Goal: Transaction & Acquisition: Purchase product/service

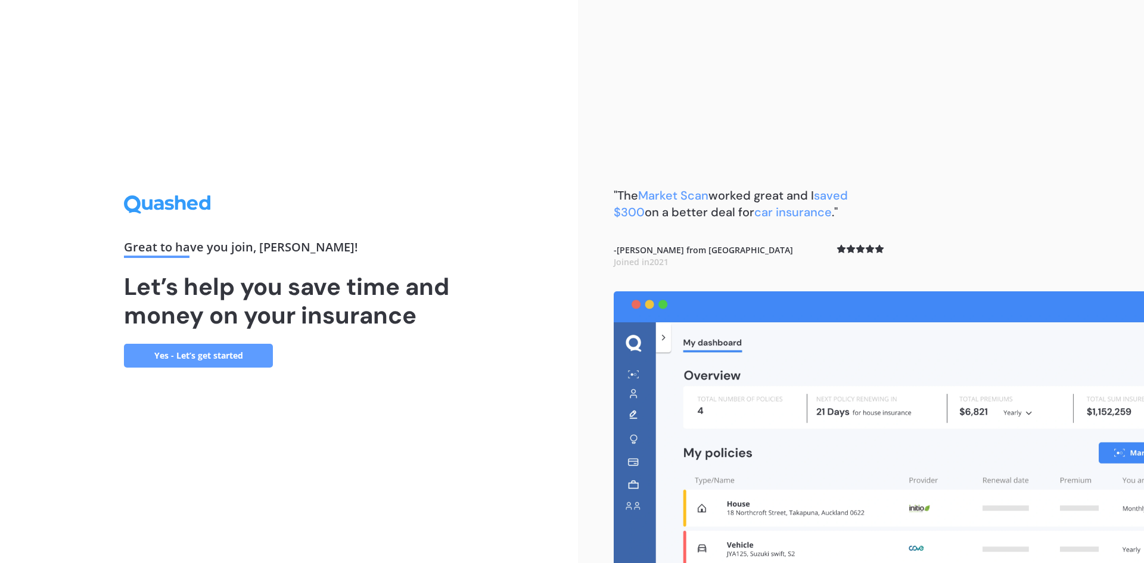
click at [229, 356] on link "Yes - Let’s get started" at bounding box center [198, 356] width 149 height 24
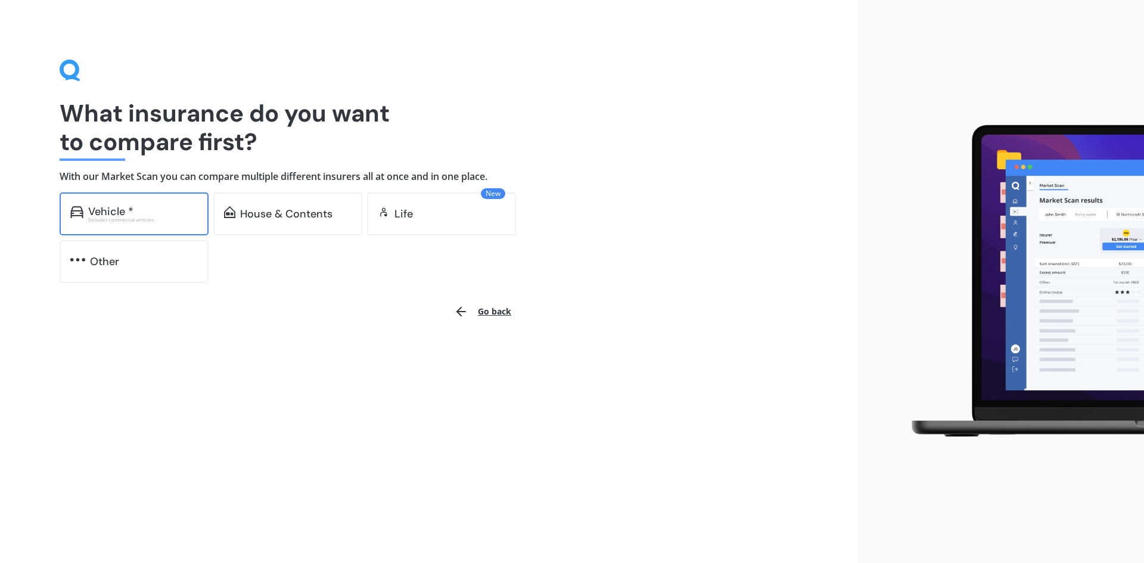
click at [149, 218] on div "Excludes commercial vehicles" at bounding box center [143, 219] width 110 height 5
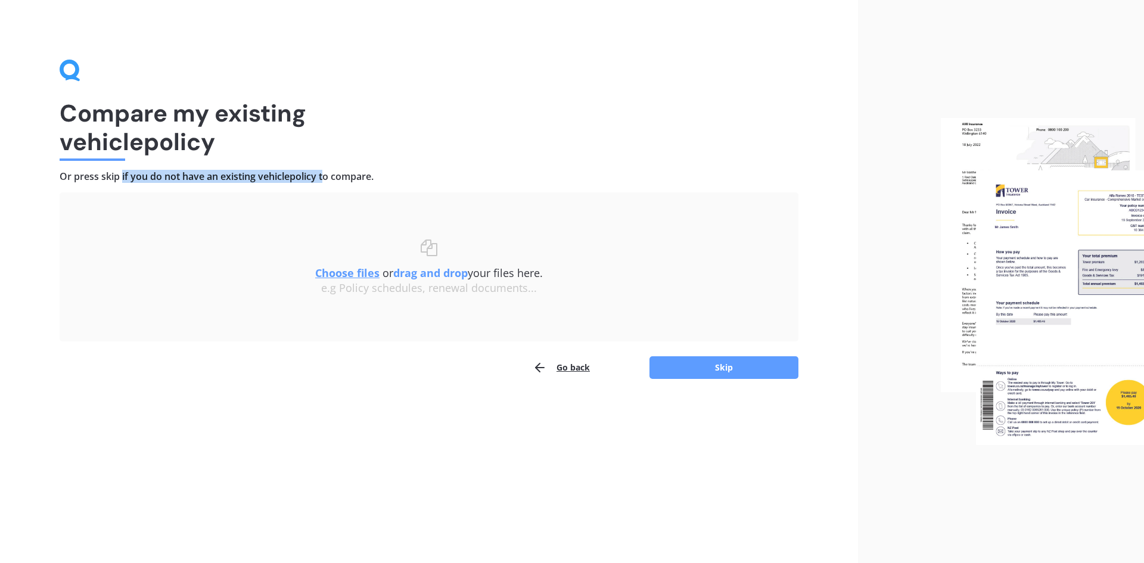
drag, startPoint x: 251, startPoint y: 169, endPoint x: 343, endPoint y: 168, distance: 91.7
click at [343, 168] on div "Compare my existing vehicle policy Or press skip if you do not have an existing…" at bounding box center [429, 220] width 739 height 320
click at [356, 169] on div "Compare my existing vehicle policy Or press skip if you do not have an existing…" at bounding box center [429, 220] width 739 height 320
click at [732, 363] on button "Skip" at bounding box center [723, 367] width 149 height 23
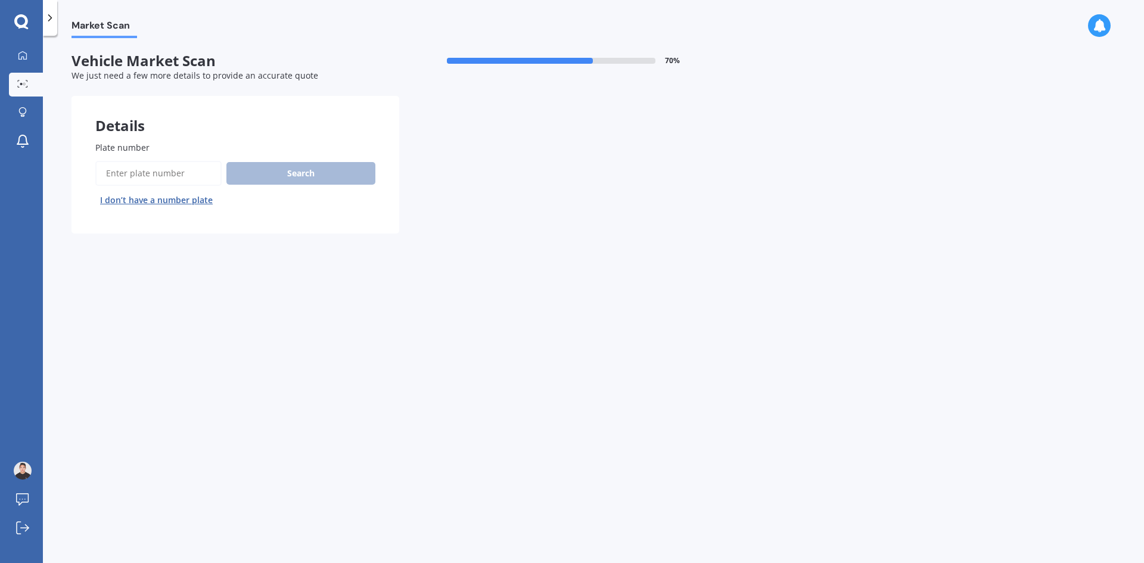
click at [184, 178] on input "Plate number" at bounding box center [158, 173] width 126 height 25
type input "globb"
click at [313, 167] on button "Search" at bounding box center [300, 173] width 149 height 23
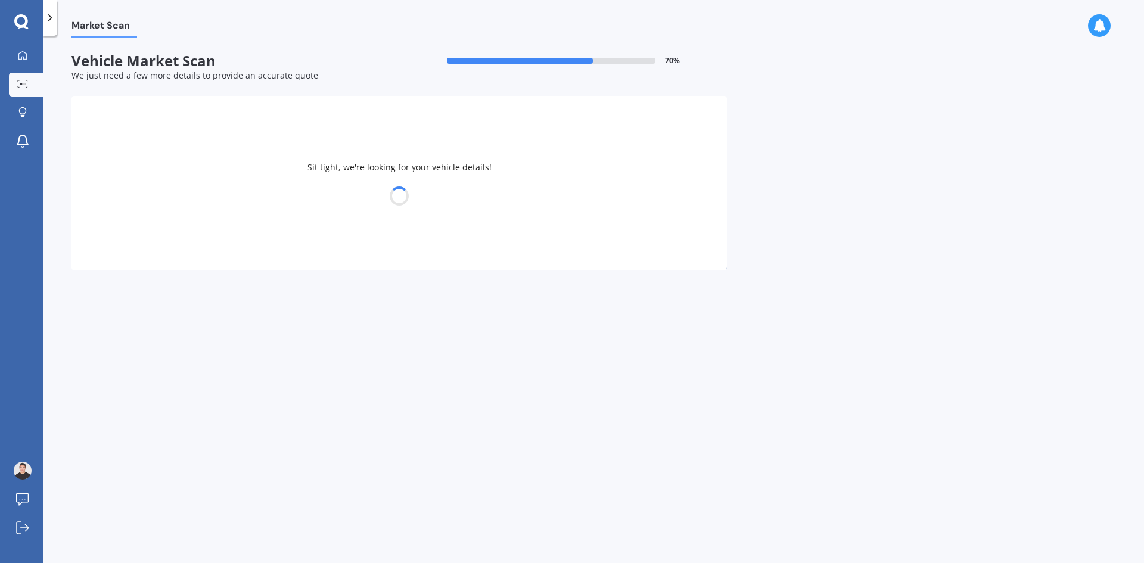
select select "TESLA"
select select "3"
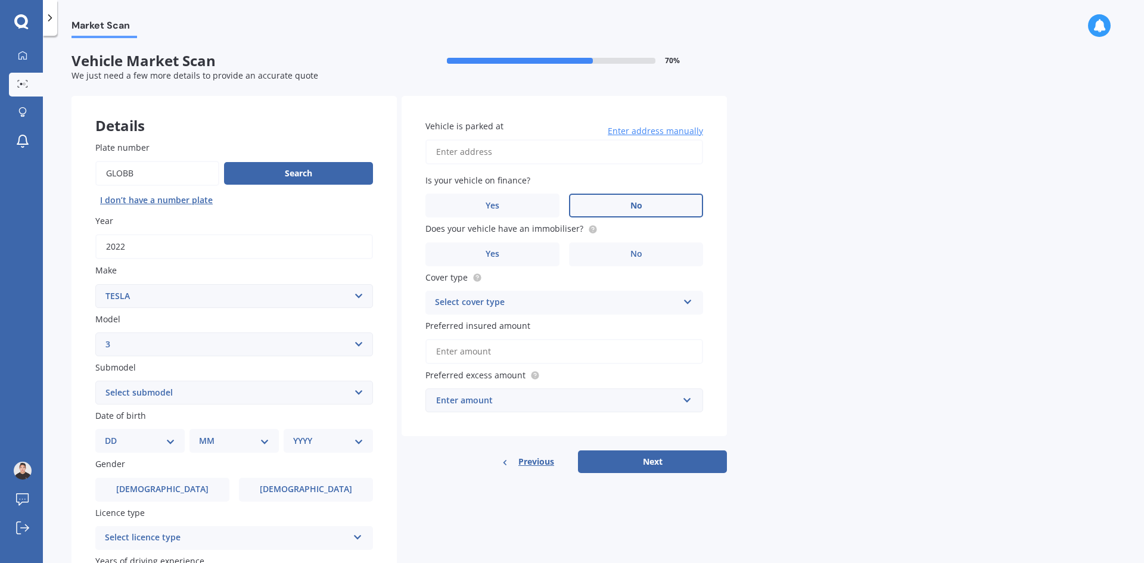
click at [678, 199] on label "No" at bounding box center [636, 206] width 134 height 24
click at [0, 0] on input "No" at bounding box center [0, 0] width 0 height 0
click at [631, 249] on span "No" at bounding box center [636, 254] width 12 height 10
click at [0, 0] on input "No" at bounding box center [0, 0] width 0 height 0
click at [572, 305] on div "Select cover type" at bounding box center [556, 302] width 243 height 14
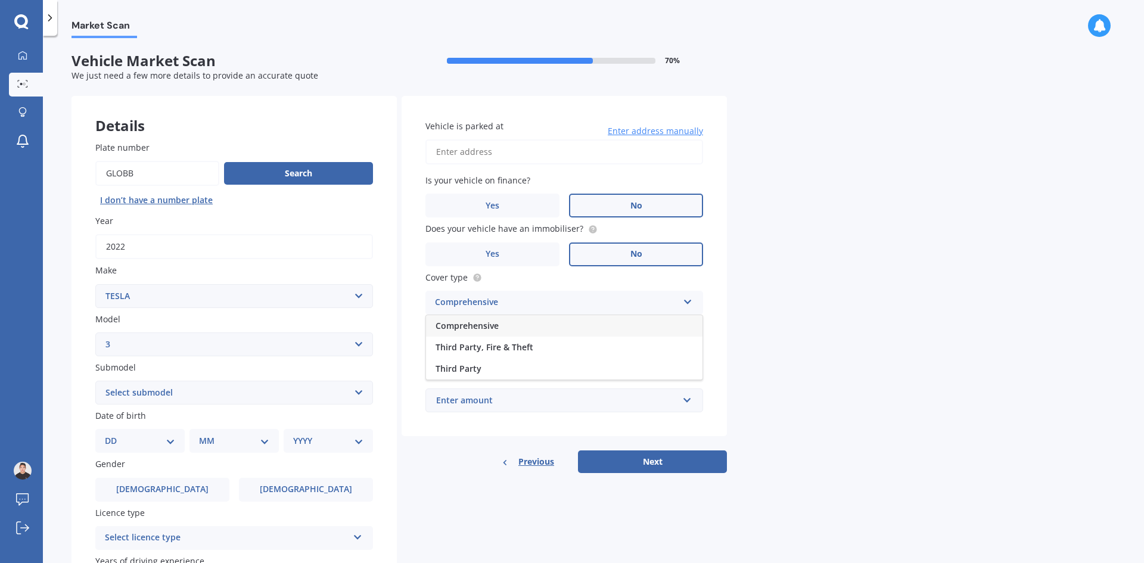
click at [569, 323] on div "Comprehensive" at bounding box center [564, 325] width 276 height 21
click at [585, 307] on div "Comprehensive" at bounding box center [556, 302] width 243 height 14
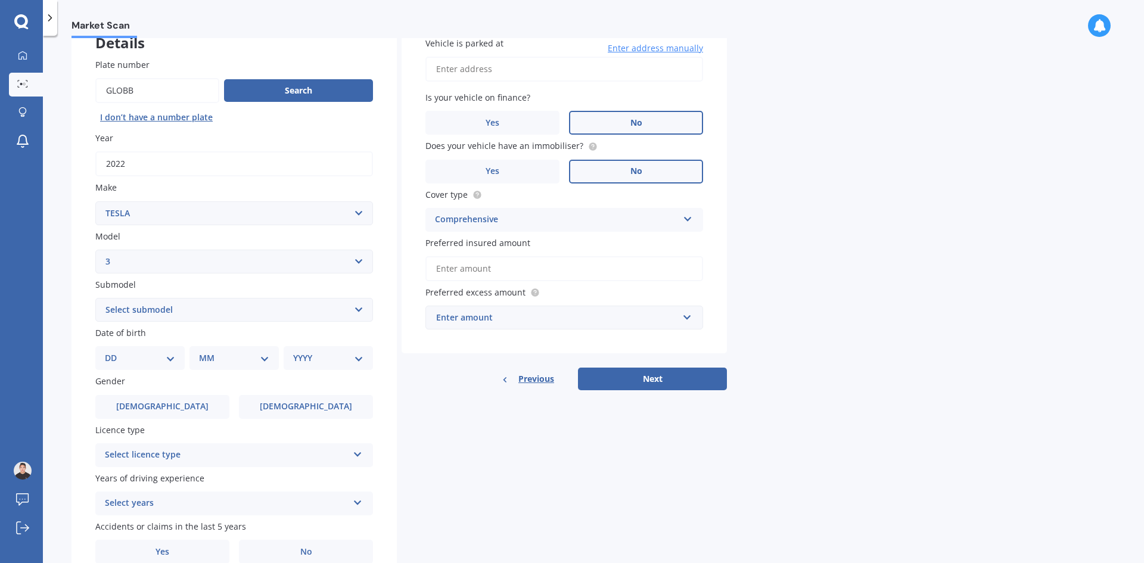
scroll to position [119, 0]
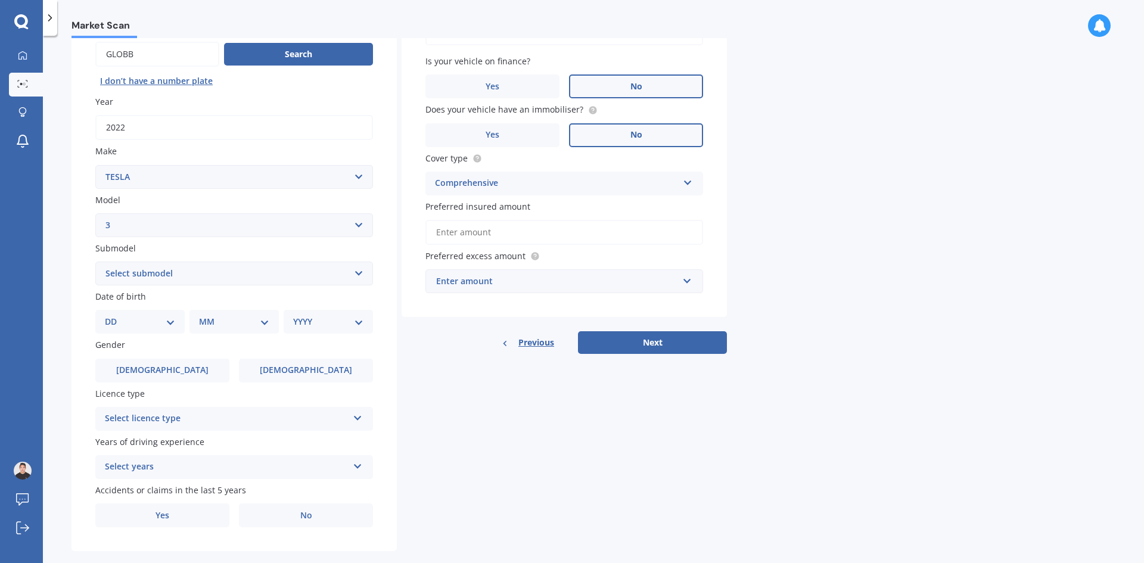
click at [522, 287] on div "Enter amount" at bounding box center [557, 281] width 242 height 13
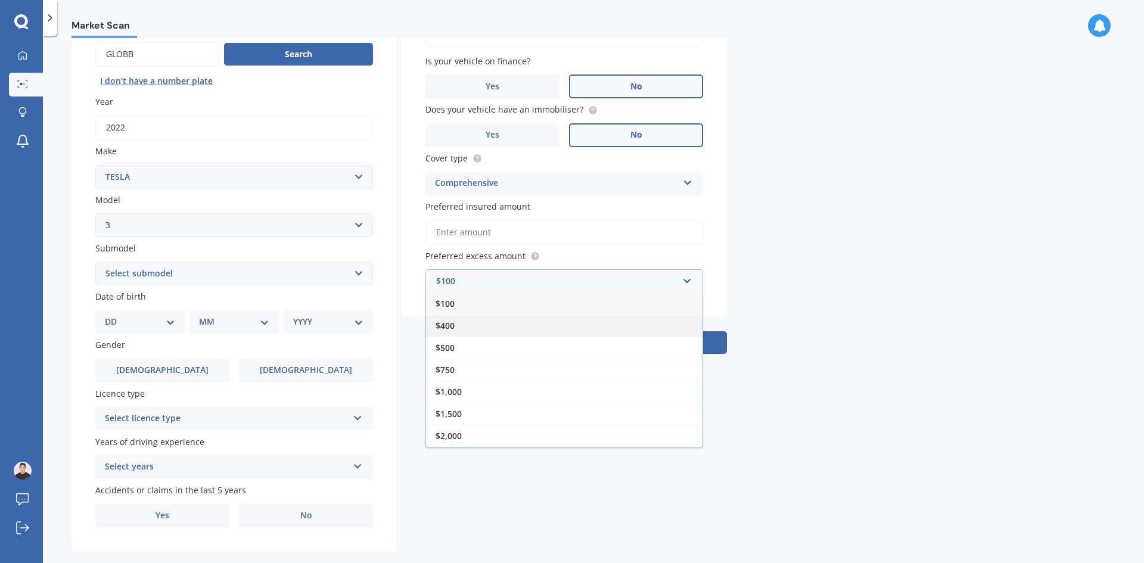
click at [517, 328] on div "$400" at bounding box center [564, 325] width 276 height 22
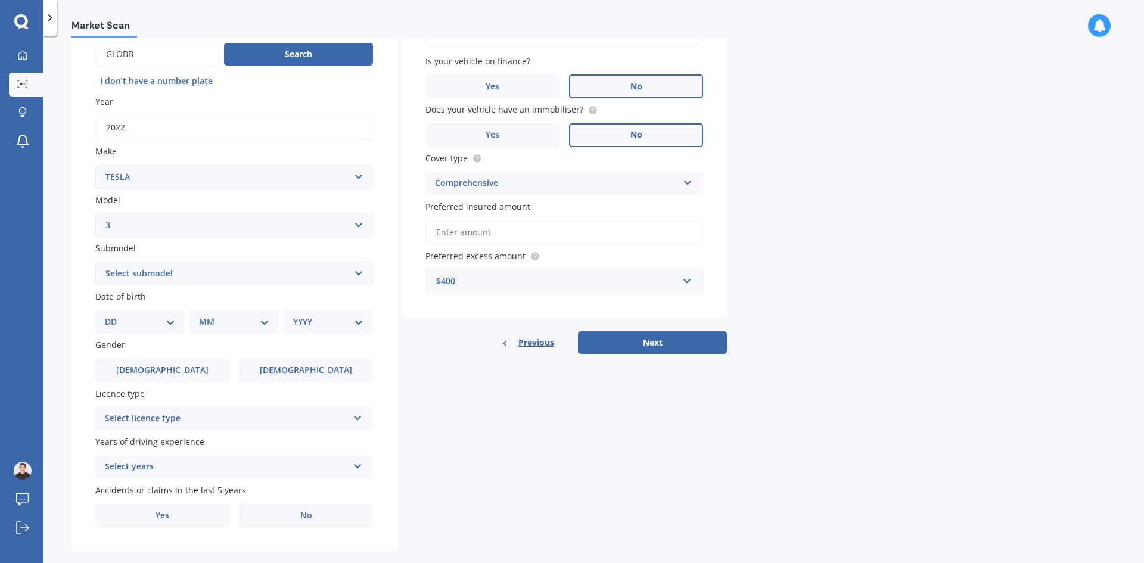
click at [797, 300] on div "Market Scan Vehicle Market Scan 70 % We just need a few more details to provide…" at bounding box center [593, 301] width 1101 height 527
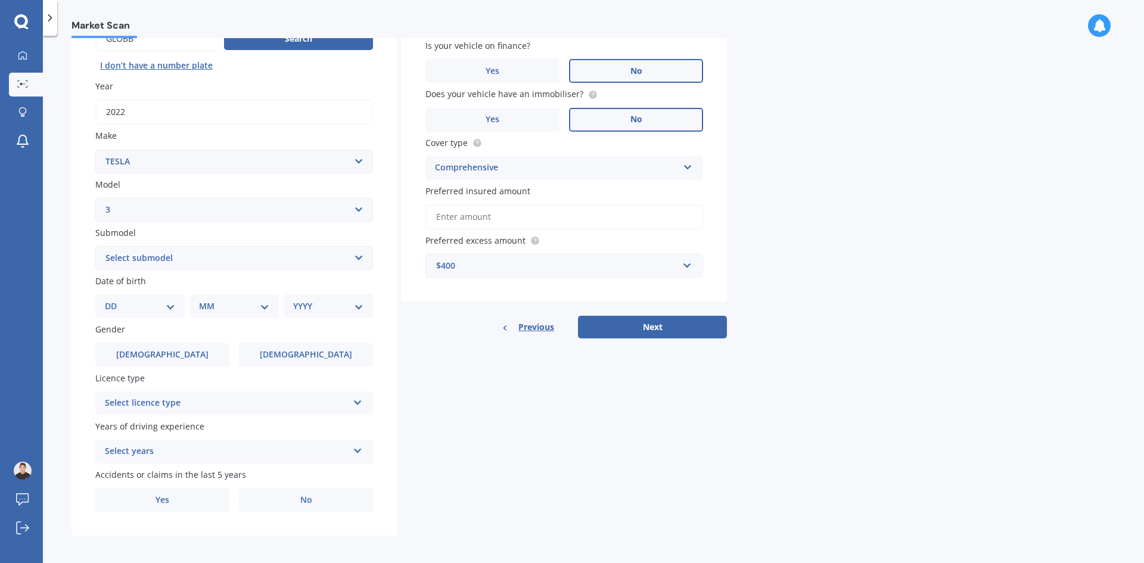
scroll to position [138, 0]
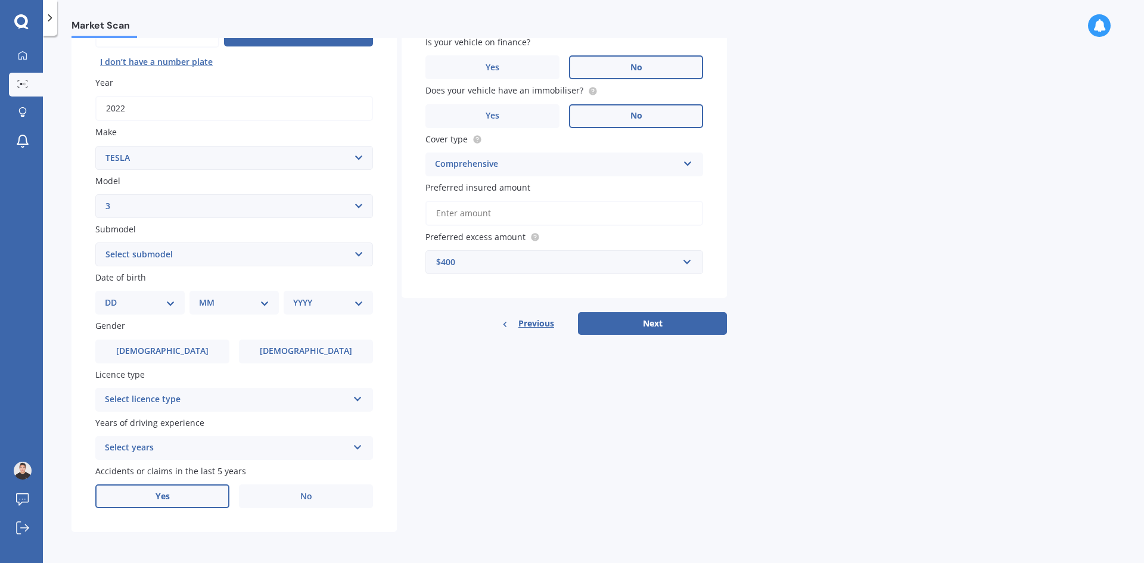
click at [214, 496] on label "Yes" at bounding box center [162, 496] width 134 height 24
click at [0, 0] on input "Yes" at bounding box center [0, 0] width 0 height 0
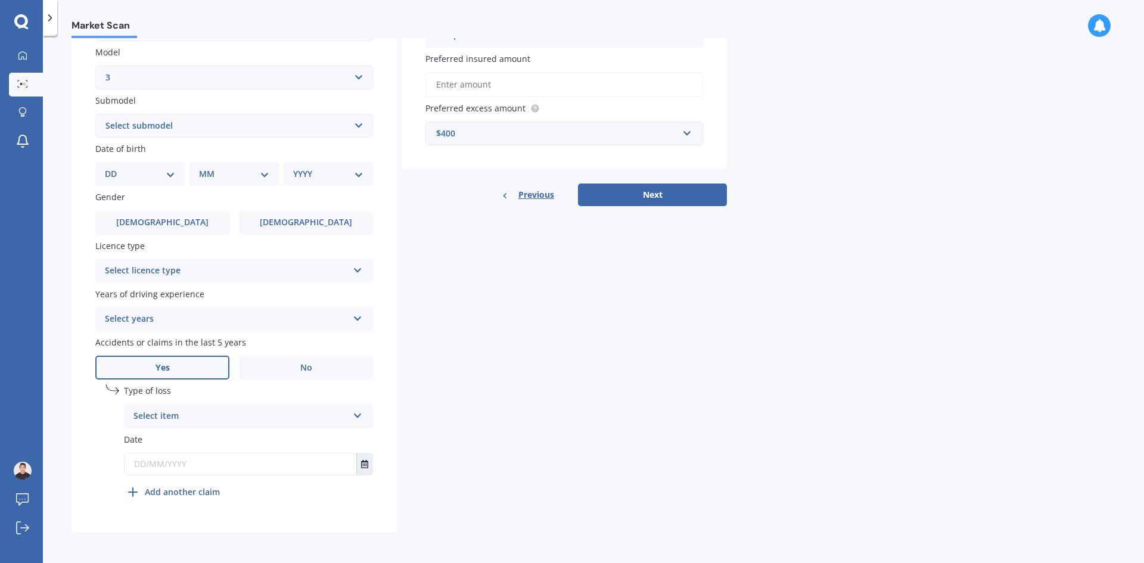
scroll to position [267, 0]
click at [298, 426] on div "Select item At fault accident Not at fault accident" at bounding box center [248, 416] width 249 height 24
click at [252, 462] on div "Not at fault accident" at bounding box center [248, 460] width 248 height 21
click at [188, 468] on input "text" at bounding box center [240, 463] width 232 height 21
click at [366, 461] on icon "Select date" at bounding box center [364, 463] width 7 height 8
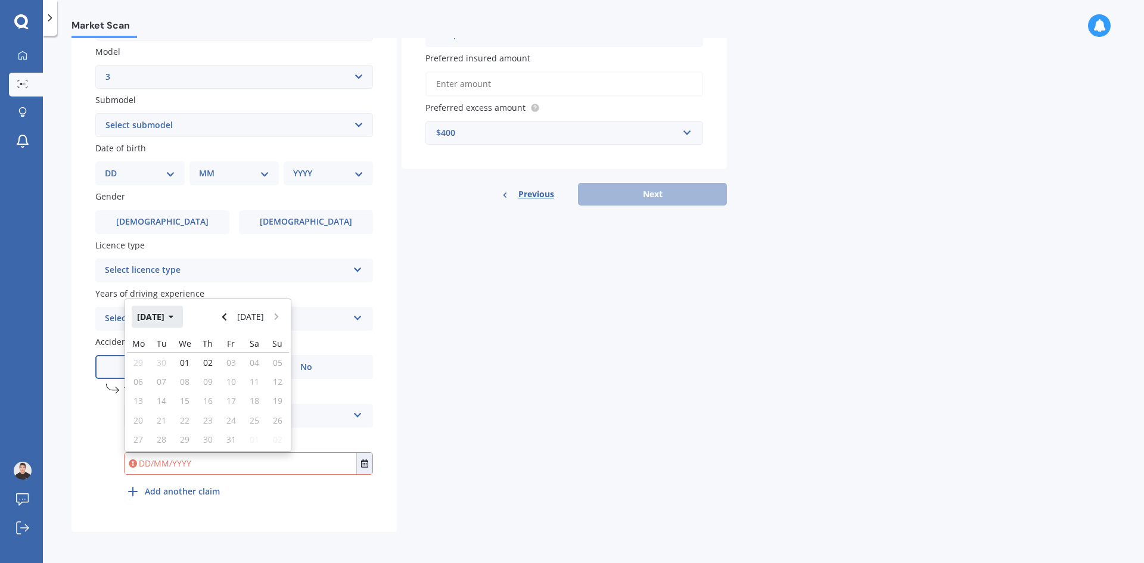
click at [160, 310] on button "[DATE]" at bounding box center [157, 316] width 51 height 21
click at [157, 312] on button "2025" at bounding box center [153, 316] width 43 height 21
click at [194, 401] on div "2024" at bounding box center [187, 392] width 41 height 38
click at [225, 401] on div "[DATE]" at bounding box center [228, 392] width 41 height 38
click at [194, 391] on div "17" at bounding box center [184, 400] width 23 height 19
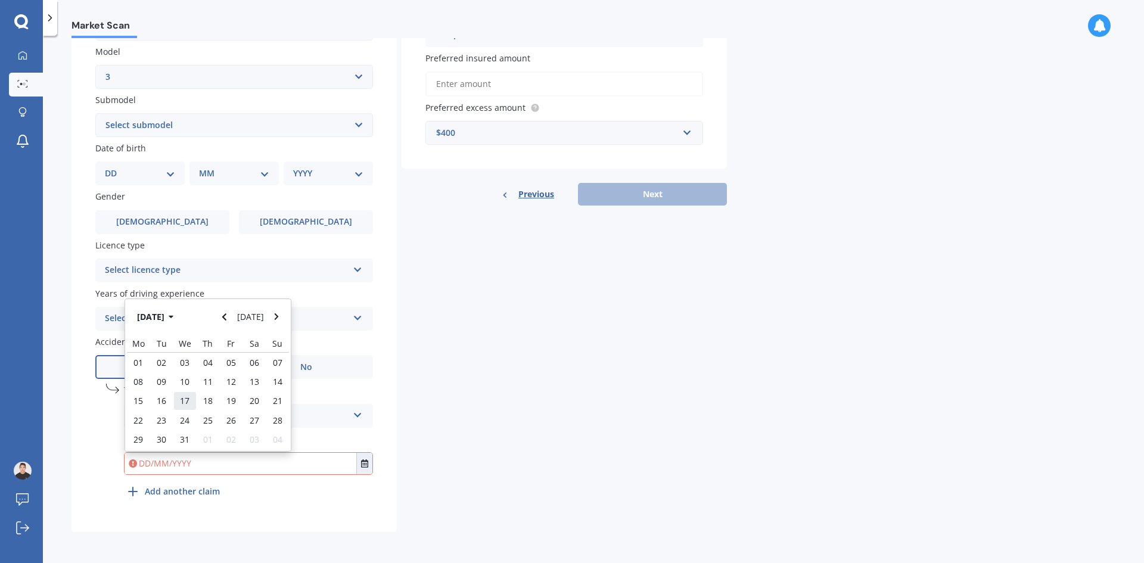
type input "[DATE]"
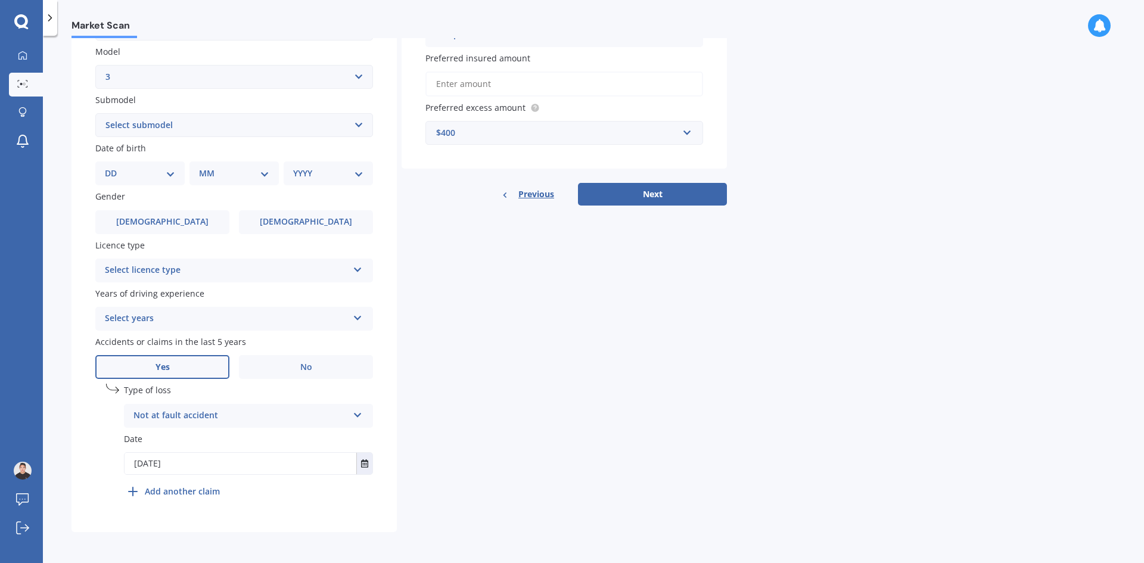
click at [493, 459] on div "Details Plate number Search I don’t have a number plate Year [DATE] Make Select…" at bounding box center [398, 179] width 655 height 703
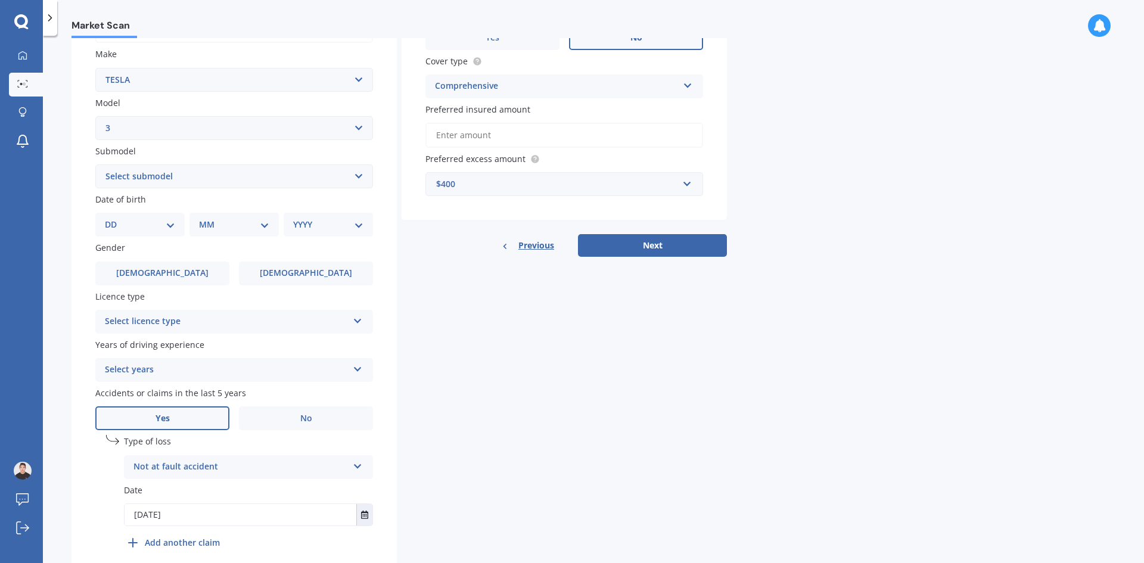
scroll to position [148, 0]
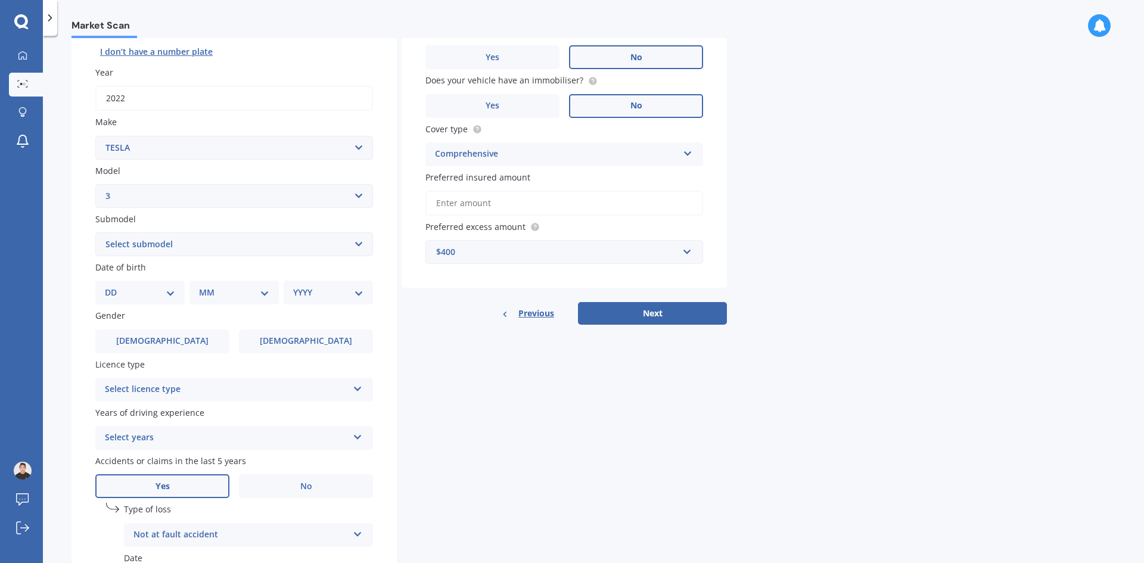
click at [267, 237] on select "Select submodel EV" at bounding box center [234, 244] width 278 height 24
select select "EV"
click at [95, 232] on select "Select submodel EV" at bounding box center [234, 244] width 278 height 24
click at [160, 297] on select "DD 01 02 03 04 05 06 07 08 09 10 11 12 13 14 15 16 17 18 19 20 21 22 23 24 25 2…" at bounding box center [140, 292] width 70 height 13
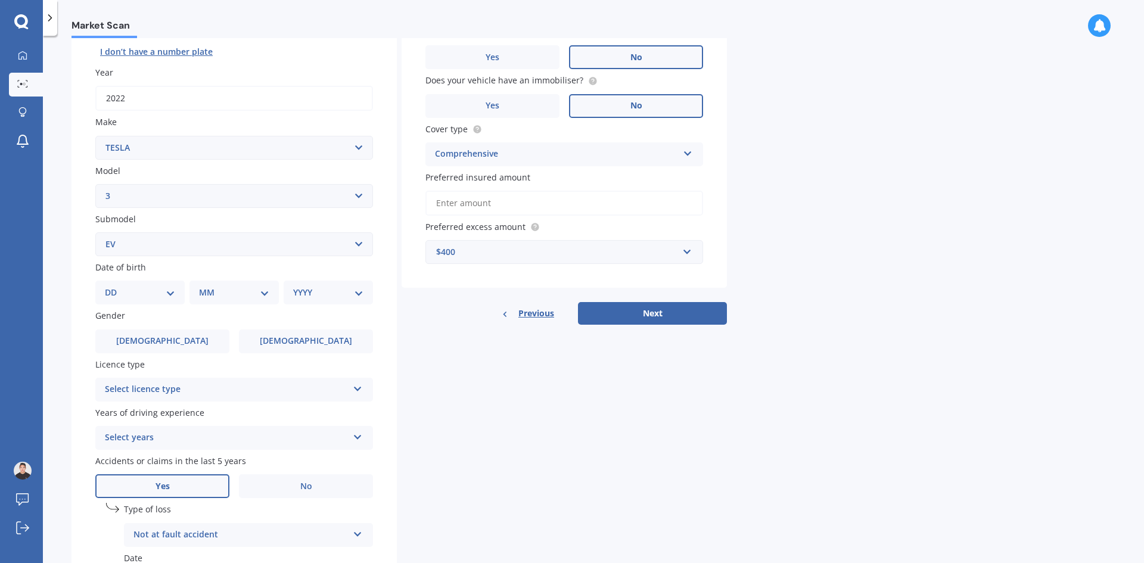
click at [160, 297] on select "DD 01 02 03 04 05 06 07 08 09 10 11 12 13 14 15 16 17 18 19 20 21 22 23 24 25 2…" at bounding box center [140, 292] width 70 height 13
select select "09"
click at [114, 286] on select "DD 01 02 03 04 05 06 07 08 09 10 11 12 13 14 15 16 17 18 19 20 21 22 23 24 25 2…" at bounding box center [140, 292] width 70 height 13
click at [259, 286] on select "MM 01 02 03 04 05 06 07 08 09 10 11 12" at bounding box center [237, 292] width 66 height 13
select select "08"
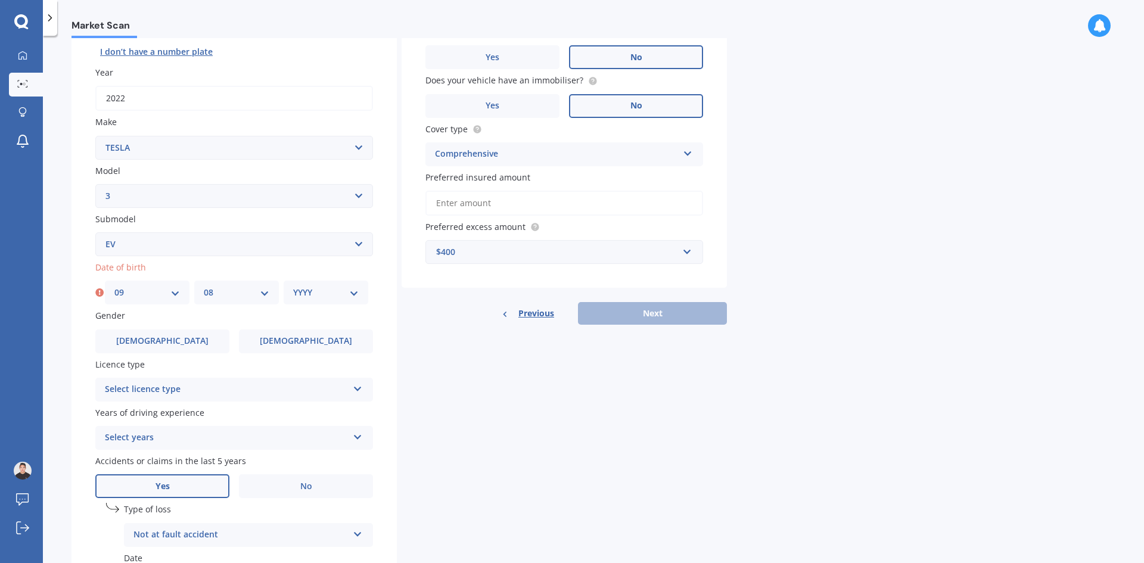
click at [204, 286] on select "MM 01 02 03 04 05 06 07 08 09 10 11 12" at bounding box center [237, 292] width 66 height 13
click at [309, 290] on select "YYYY 2025 2024 2023 2022 2021 2020 2019 2018 2017 2016 2015 2014 2013 2012 2011…" at bounding box center [326, 292] width 66 height 13
select select "2015"
click at [293, 286] on select "YYYY 2025 2024 2023 2022 2021 2020 2019 2018 2017 2016 2015 2014 2013 2012 2011…" at bounding box center [326, 292] width 66 height 13
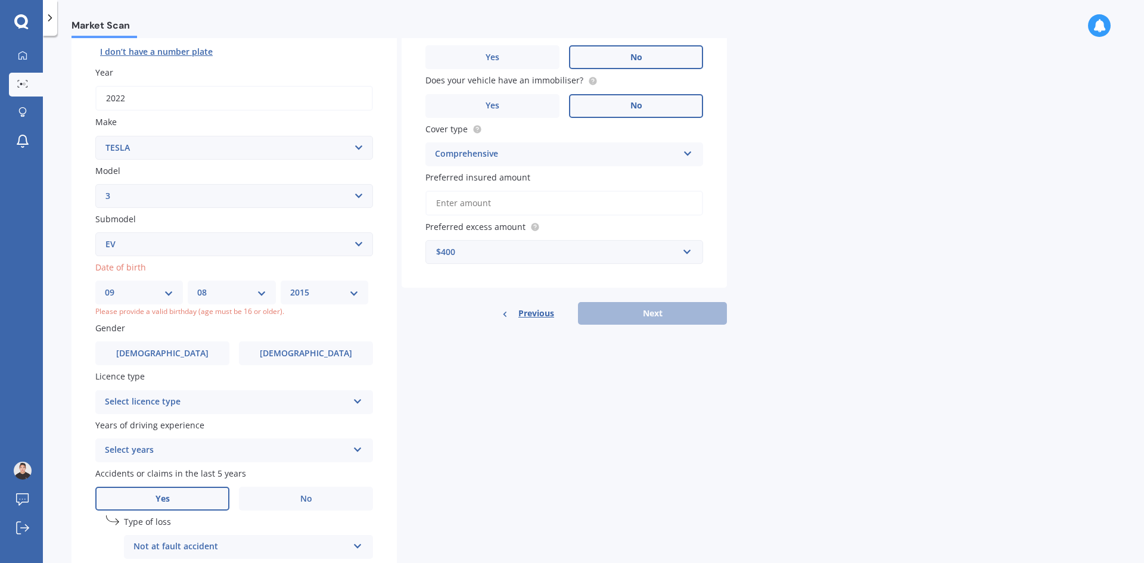
click at [407, 337] on div "Details Plate number Search I don’t have a number plate Year [DATE] Make Select…" at bounding box center [398, 306] width 655 height 716
click at [171, 348] on span "[DEMOGRAPHIC_DATA]" at bounding box center [162, 353] width 95 height 10
click at [0, 0] on input "[DEMOGRAPHIC_DATA]" at bounding box center [0, 0] width 0 height 0
click at [179, 400] on div "Select licence type" at bounding box center [226, 402] width 243 height 14
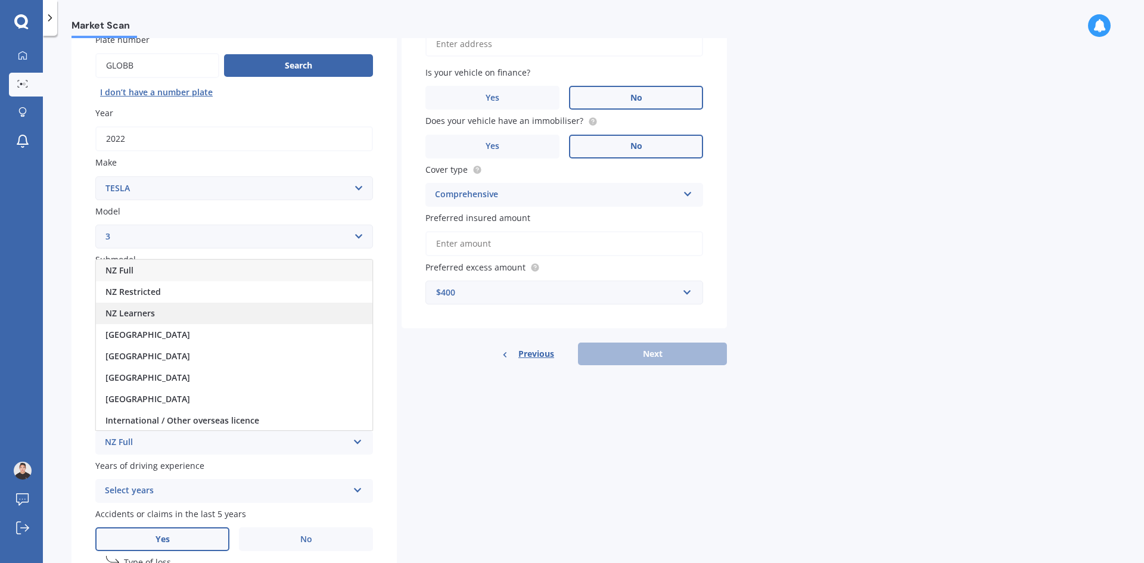
scroll to position [89, 0]
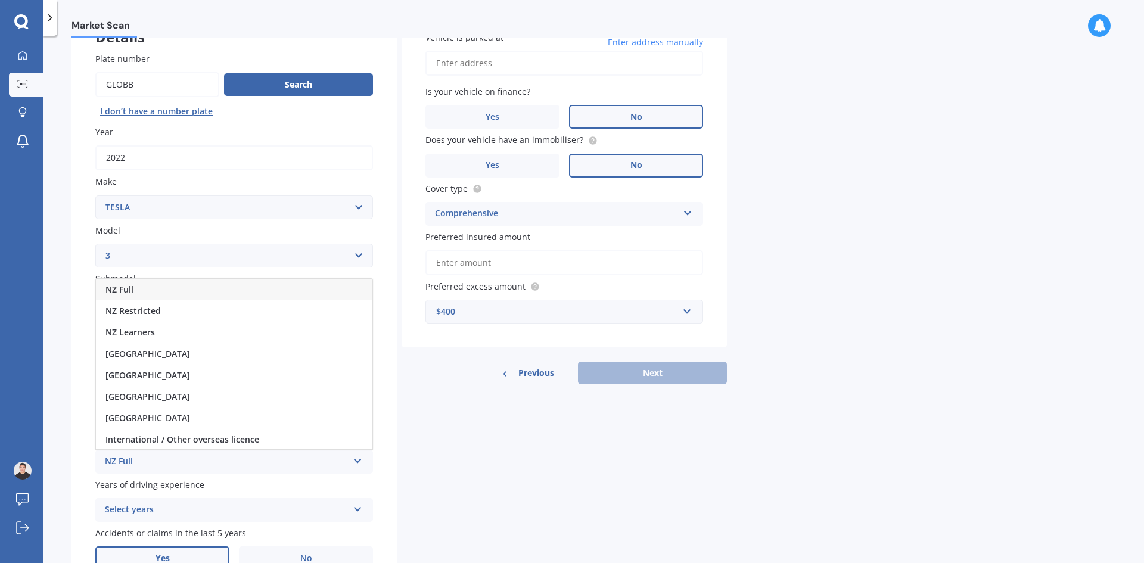
click at [258, 285] on div "NZ Full" at bounding box center [234, 289] width 276 height 21
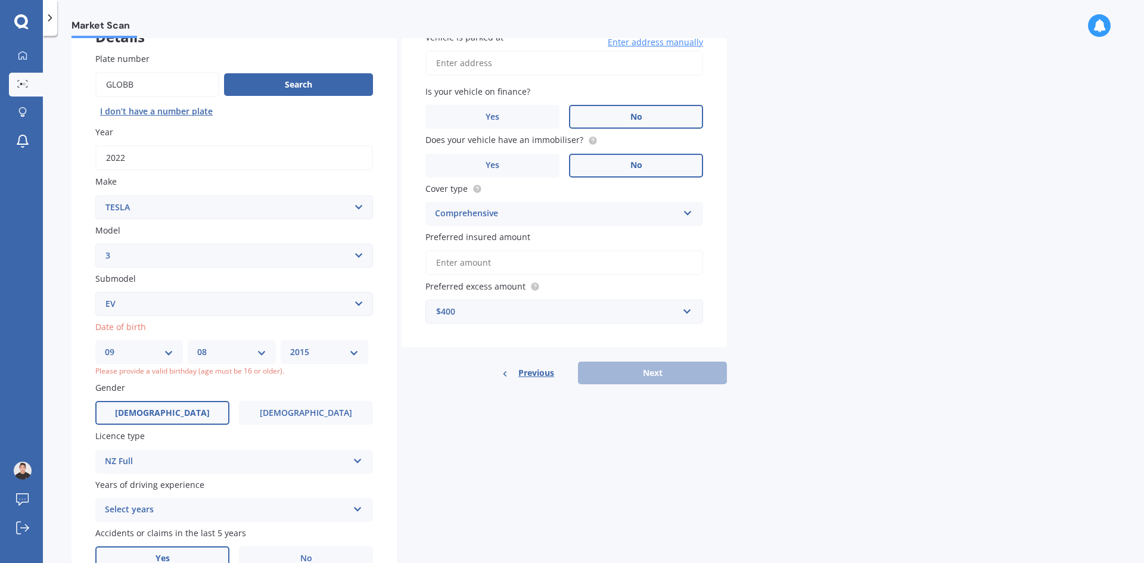
click at [393, 435] on div "Plate number Search I don’t have a number plate Year [DATE] Make Select make AC…" at bounding box center [233, 376] width 325 height 695
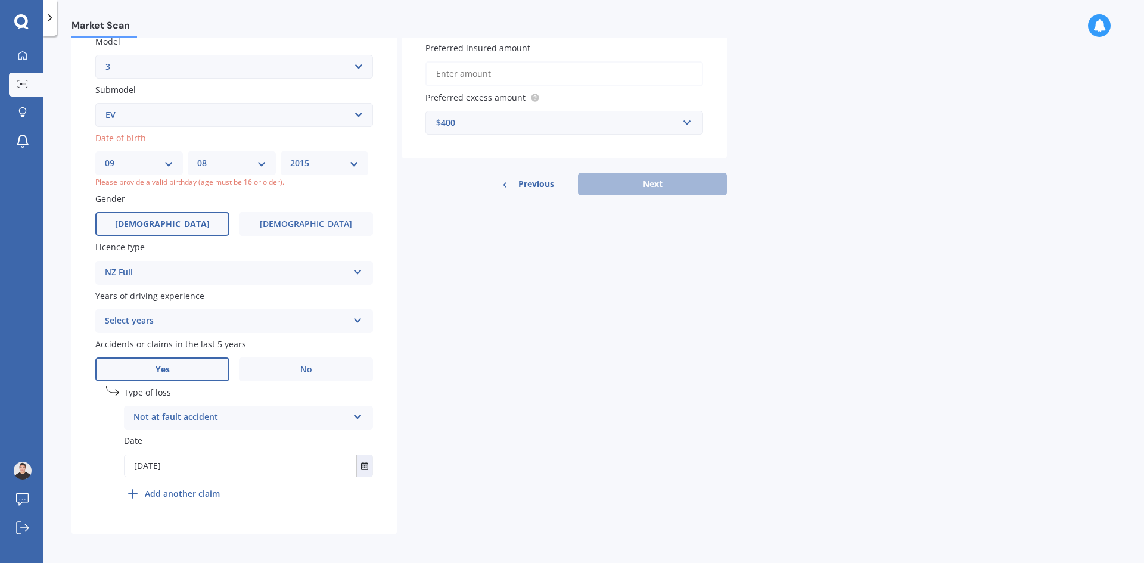
scroll to position [280, 0]
click at [198, 316] on div "Select years" at bounding box center [226, 319] width 243 height 14
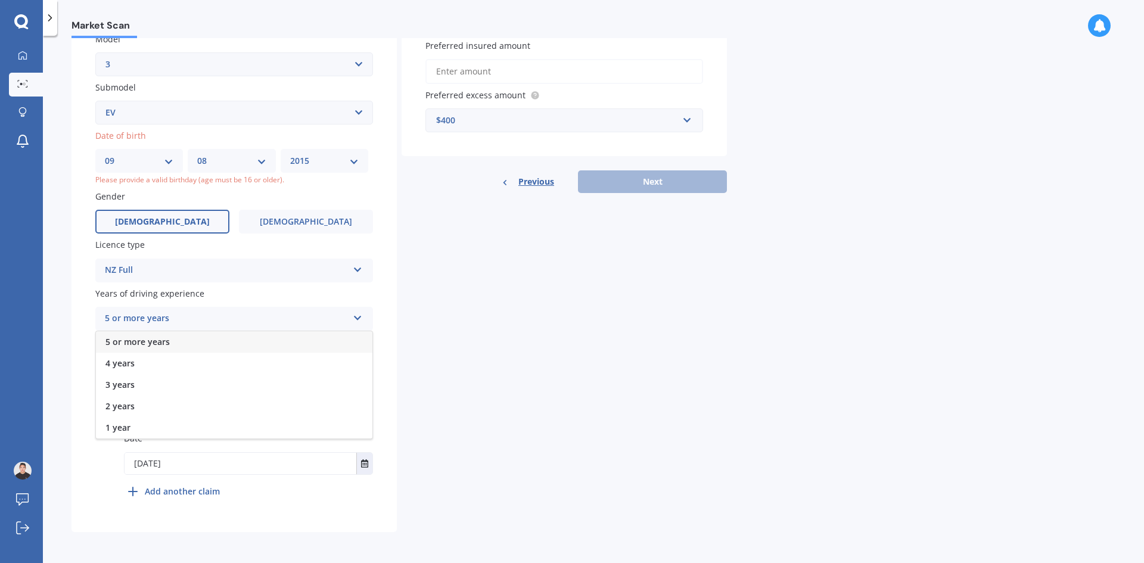
click at [194, 339] on div "5 or more years" at bounding box center [234, 341] width 276 height 21
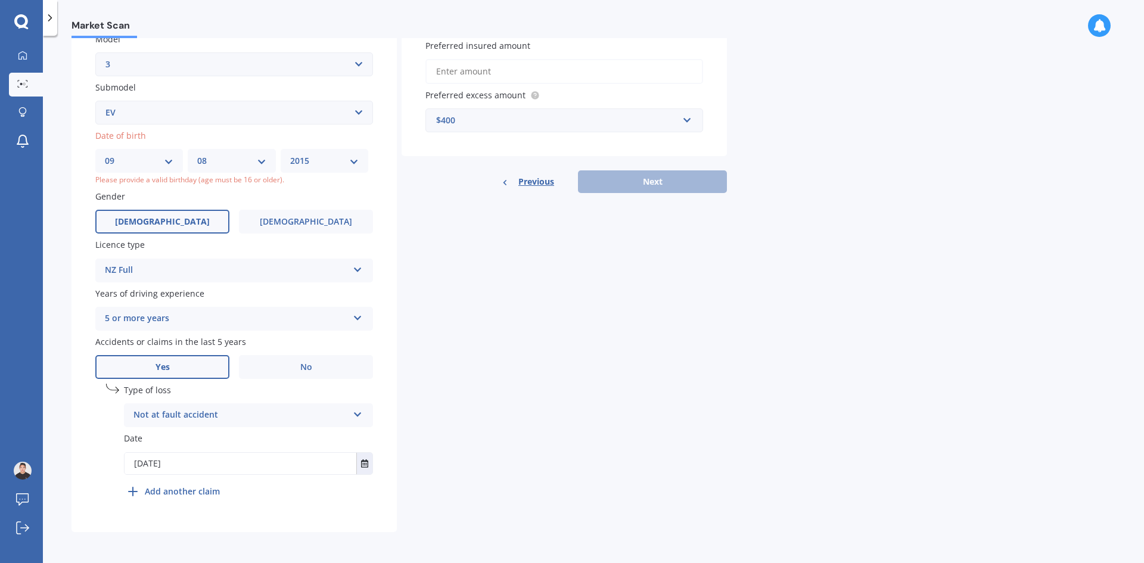
click at [505, 350] on div "Details Plate number Search I don’t have a number plate Year [DATE] Make Select…" at bounding box center [398, 174] width 655 height 716
click at [669, 178] on div "Previous Next" at bounding box center [563, 181] width 325 height 23
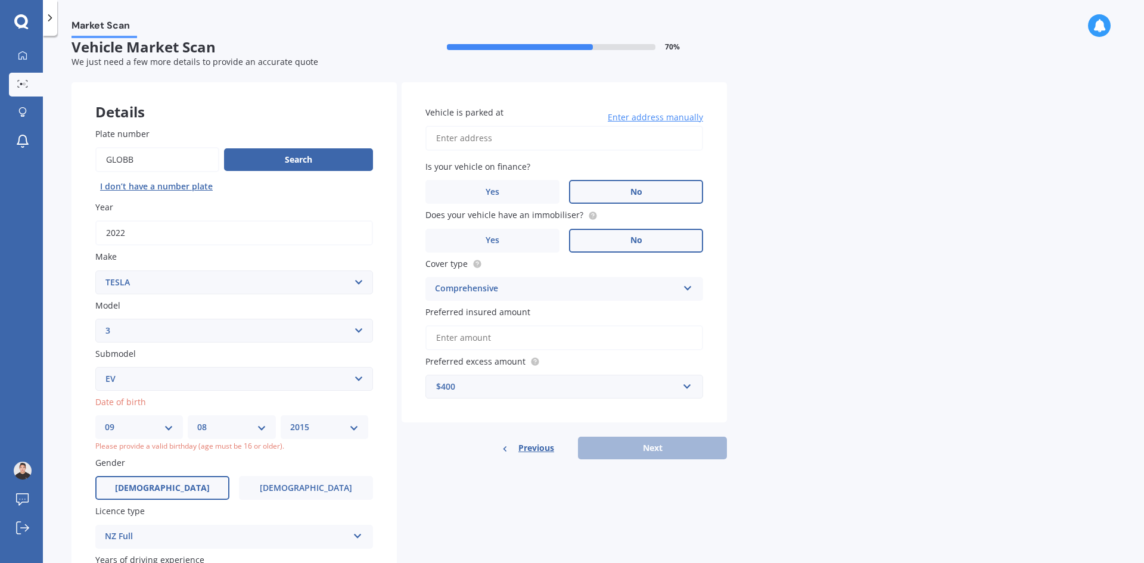
scroll to position [0, 0]
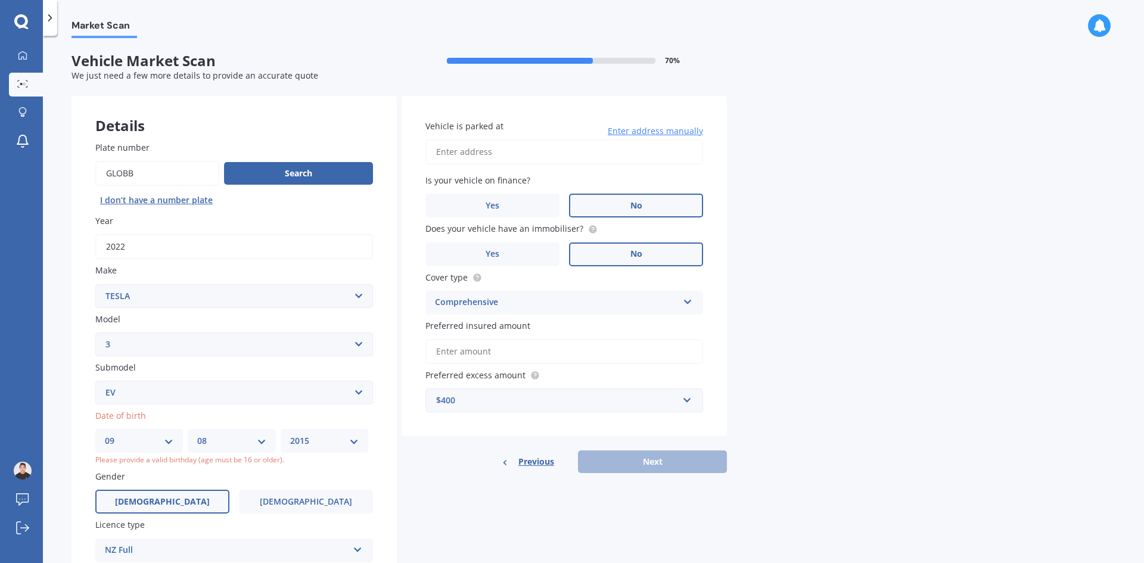
click at [503, 351] on input "Preferred insured amount" at bounding box center [564, 351] width 278 height 25
click at [499, 353] on input "Preferred insured amount" at bounding box center [564, 351] width 278 height 25
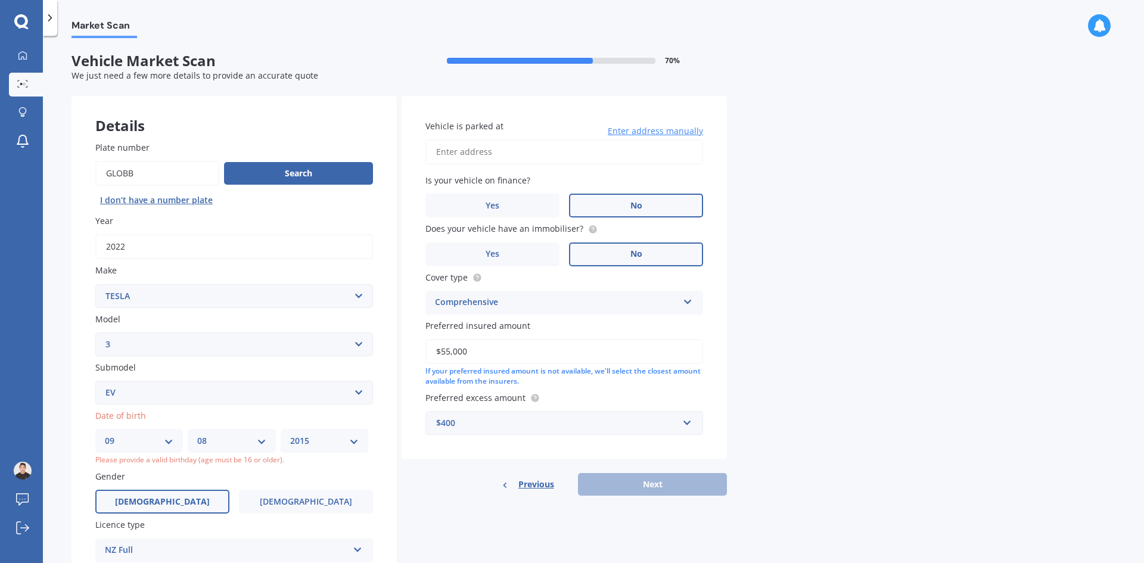
type input "$55,000"
click at [462, 522] on div "Details Plate number Search I don’t have a number plate Year [DATE] Make Select…" at bounding box center [398, 454] width 655 height 716
click at [693, 490] on div "Previous Next" at bounding box center [563, 484] width 325 height 23
click at [673, 485] on div "Previous Next" at bounding box center [563, 484] width 325 height 23
click at [663, 479] on div "Previous Next" at bounding box center [563, 484] width 325 height 23
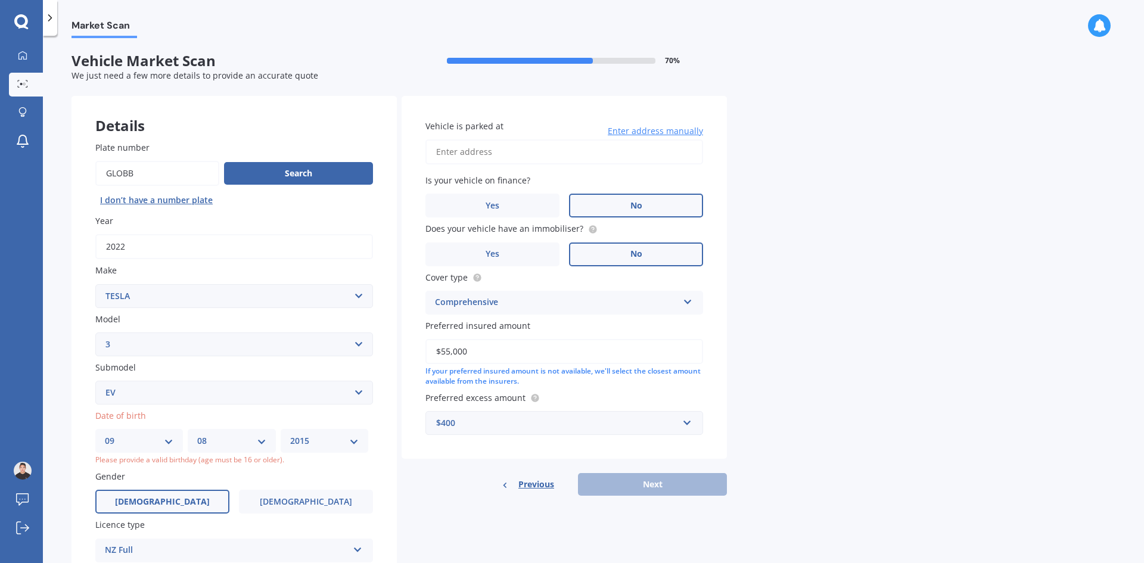
click at [530, 161] on input "Vehicle is parked at" at bounding box center [564, 151] width 278 height 25
click at [795, 244] on div "Market Scan Vehicle Market Scan 70 % We just need a few more details to provide…" at bounding box center [593, 301] width 1101 height 527
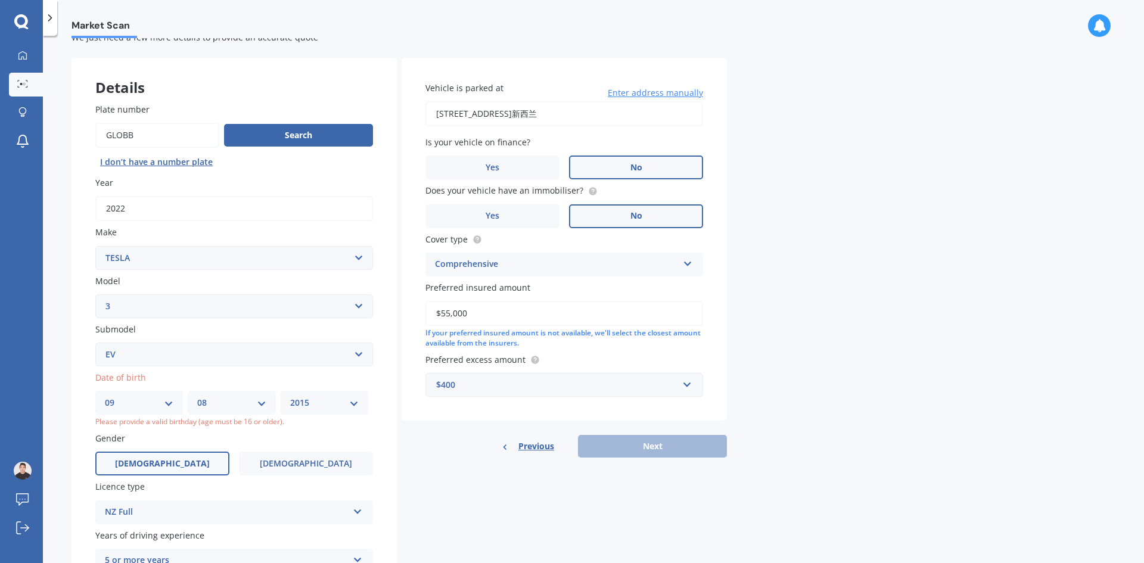
scroll to position [60, 0]
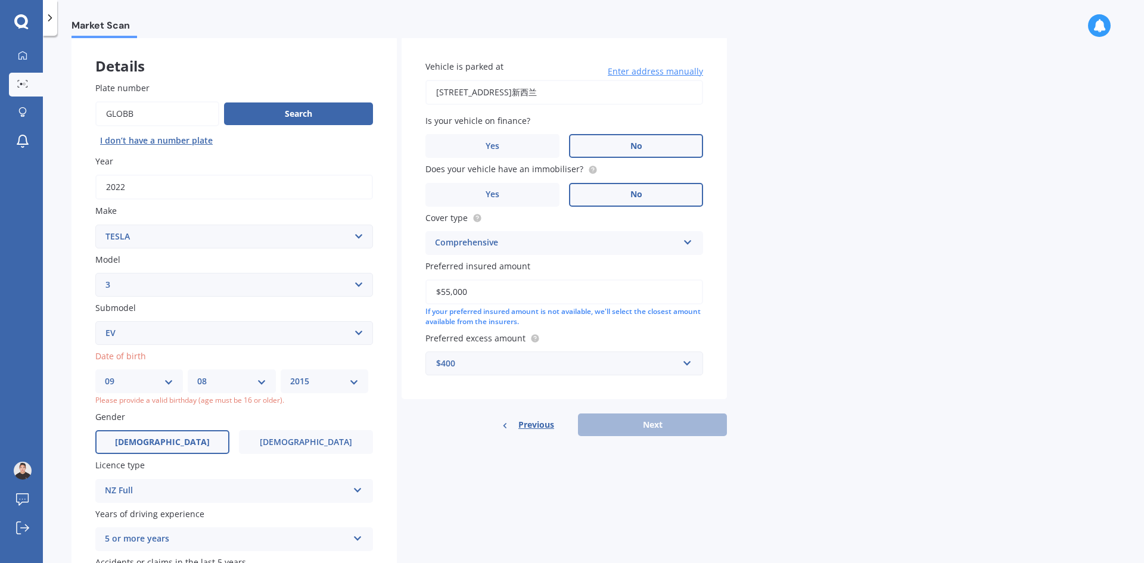
click at [672, 431] on div "Previous Next" at bounding box center [563, 424] width 325 height 23
click at [669, 96] on input "[STREET_ADDRESS]新西兰" at bounding box center [564, 92] width 278 height 25
click at [874, 172] on div "Market Scan Vehicle Market Scan 70 % We just need a few more details to provide…" at bounding box center [593, 301] width 1101 height 527
click at [660, 96] on input "[STREET_ADDRESS]" at bounding box center [564, 92] width 278 height 25
type input "[STREET_ADDRESS]"
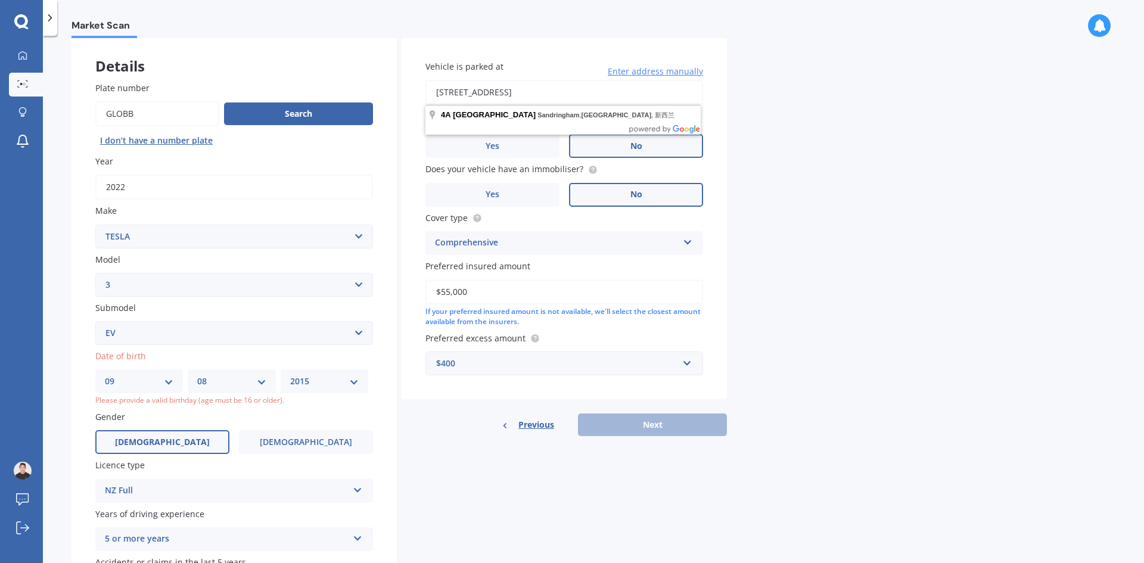
click at [796, 143] on div "Market Scan Vehicle Market Scan 70 % We just need a few more details to provide…" at bounding box center [593, 301] width 1101 height 527
click at [798, 150] on div "Market Scan Vehicle Market Scan 70 % We just need a few more details to provide…" at bounding box center [593, 301] width 1101 height 527
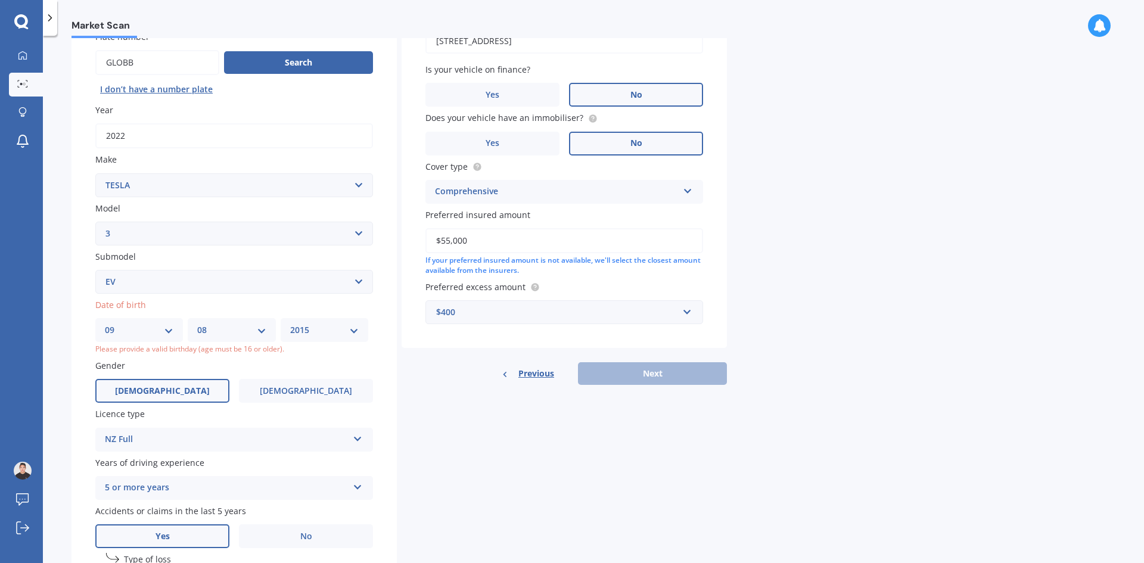
scroll to position [179, 0]
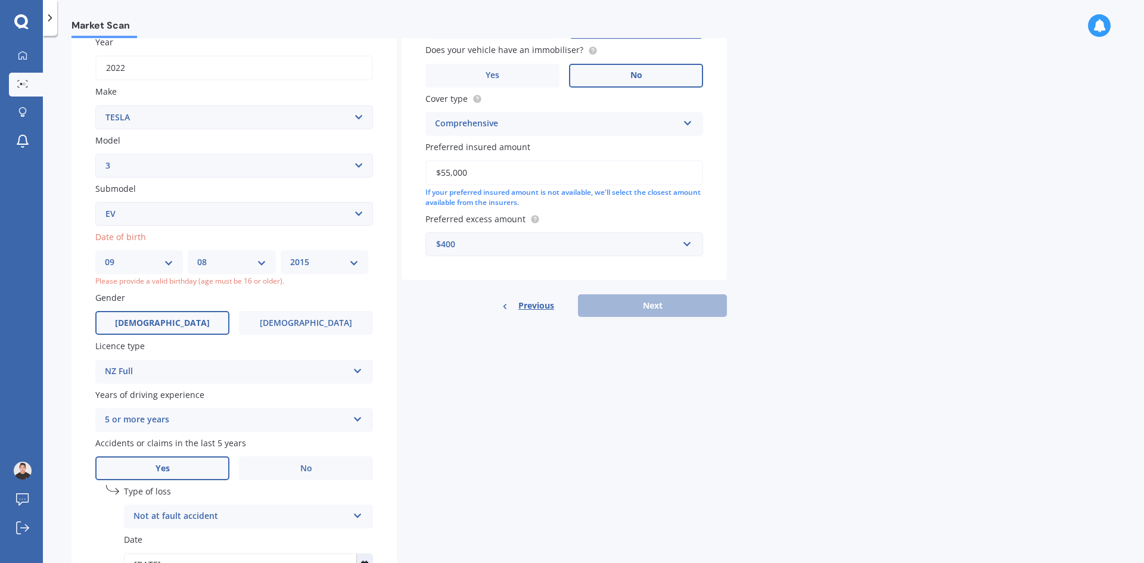
click at [637, 304] on div "Previous Next" at bounding box center [563, 305] width 325 height 23
click at [625, 371] on div "Details Plate number Search I don’t have a number plate Year [DATE] Make Select…" at bounding box center [398, 275] width 655 height 716
click at [332, 262] on select "YYYY 2025 2024 2023 2022 2021 2020 2019 2018 2017 2016 2015 2014 2013 2012 2011…" at bounding box center [324, 262] width 68 height 13
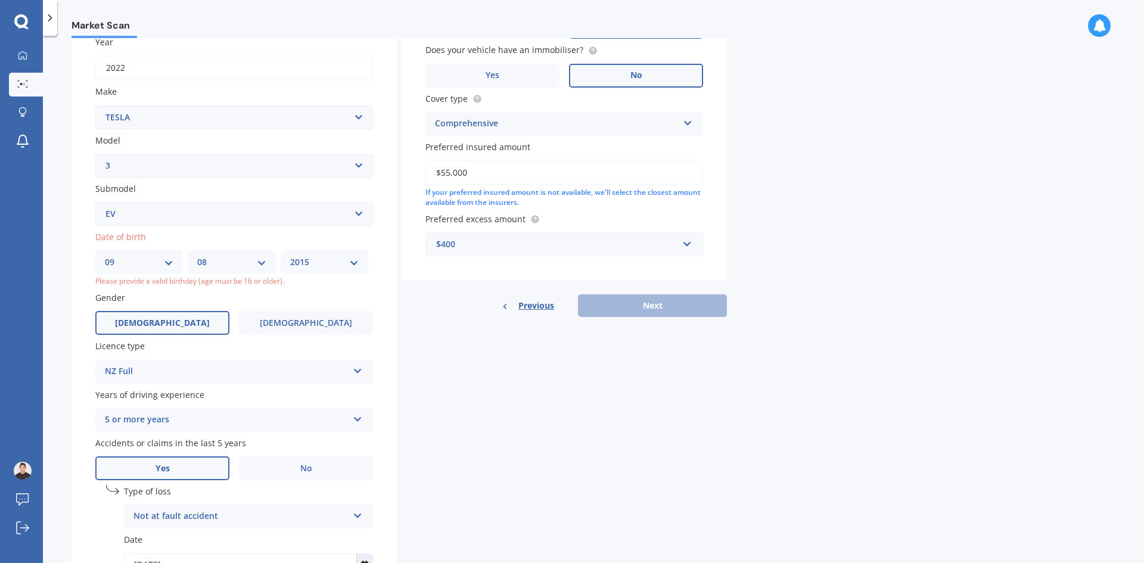
select select "1995"
click at [293, 256] on select "YYYY 2025 2024 2023 2022 2021 2020 2019 2018 2017 2016 2015 2014 2013 2012 2011…" at bounding box center [324, 262] width 68 height 13
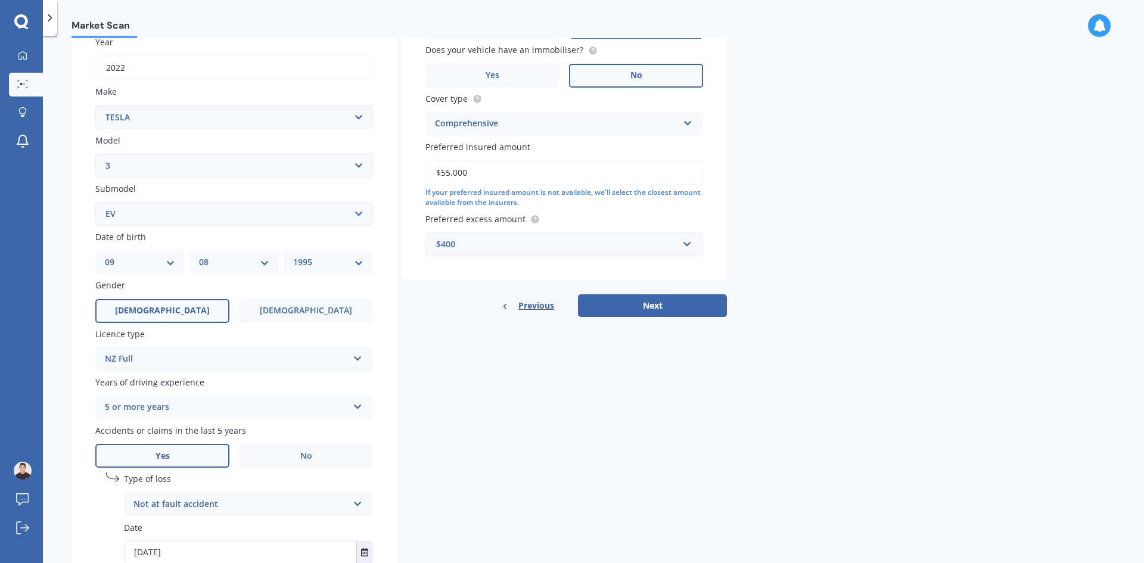
click at [443, 353] on div "Details Plate number Search I don’t have a number plate Year [DATE] Make Select…" at bounding box center [398, 268] width 655 height 703
click at [678, 307] on button "Next" at bounding box center [652, 305] width 149 height 23
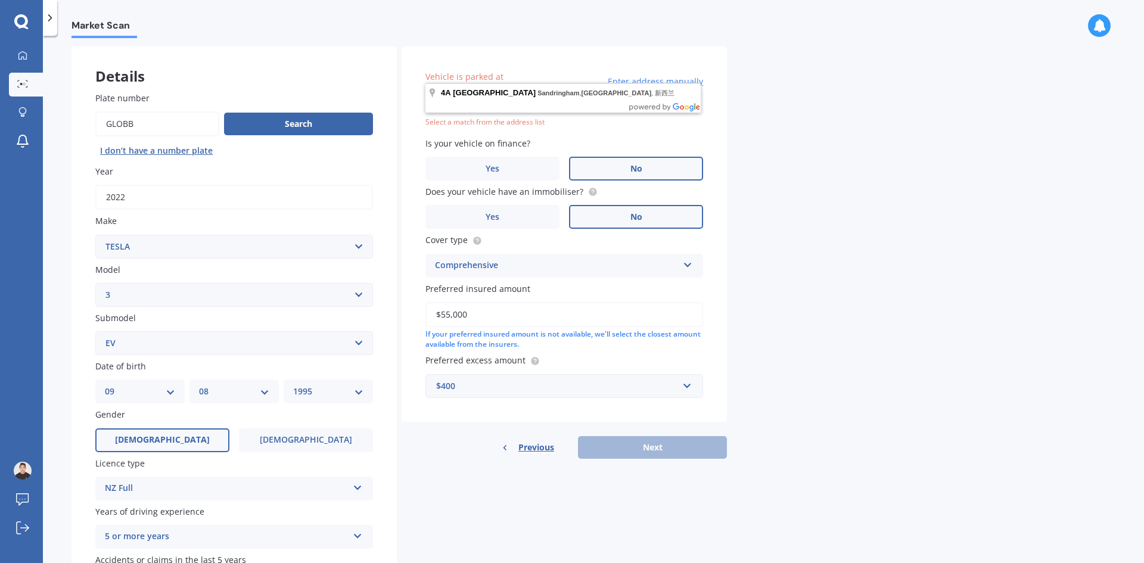
scroll to position [22, 0]
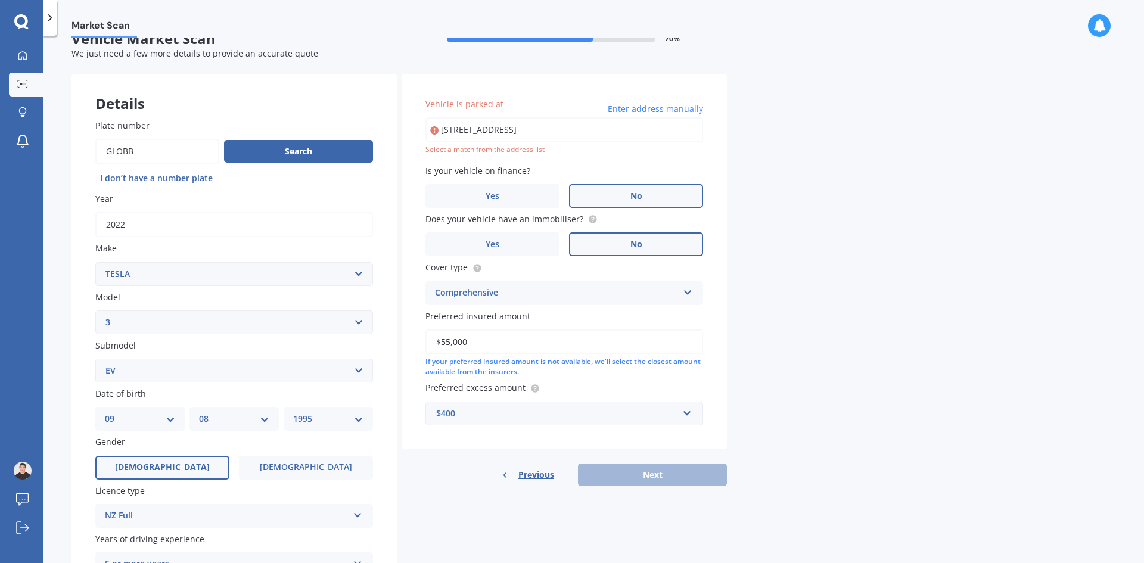
type input "[STREET_ADDRESS]新西兰"
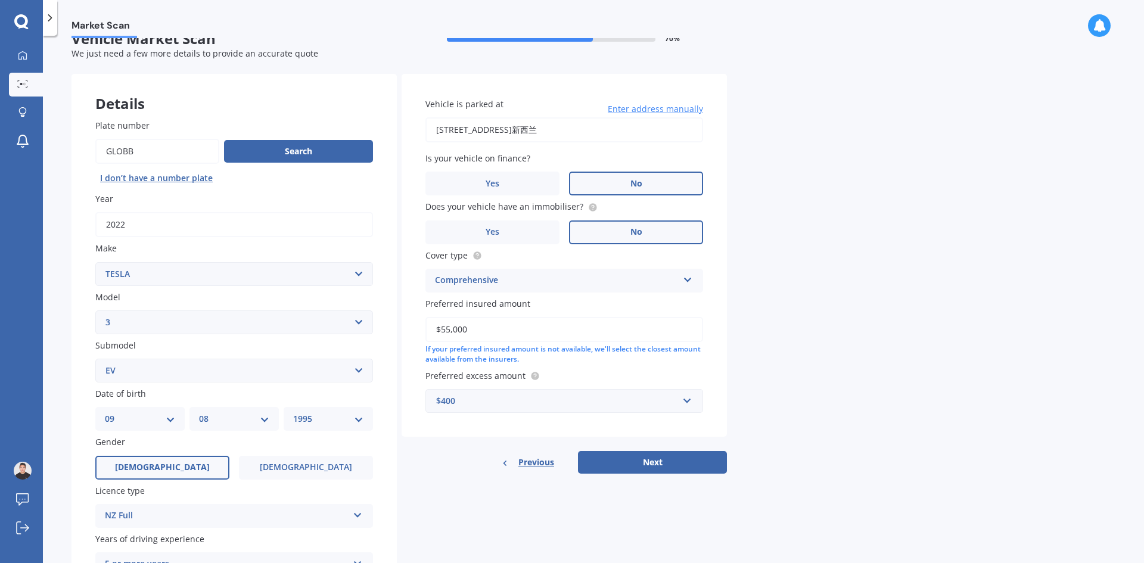
click at [787, 315] on div "Market Scan Vehicle Market Scan 70 % We just need a few more details to provide…" at bounding box center [593, 301] width 1101 height 527
click at [692, 467] on button "Next" at bounding box center [652, 462] width 149 height 23
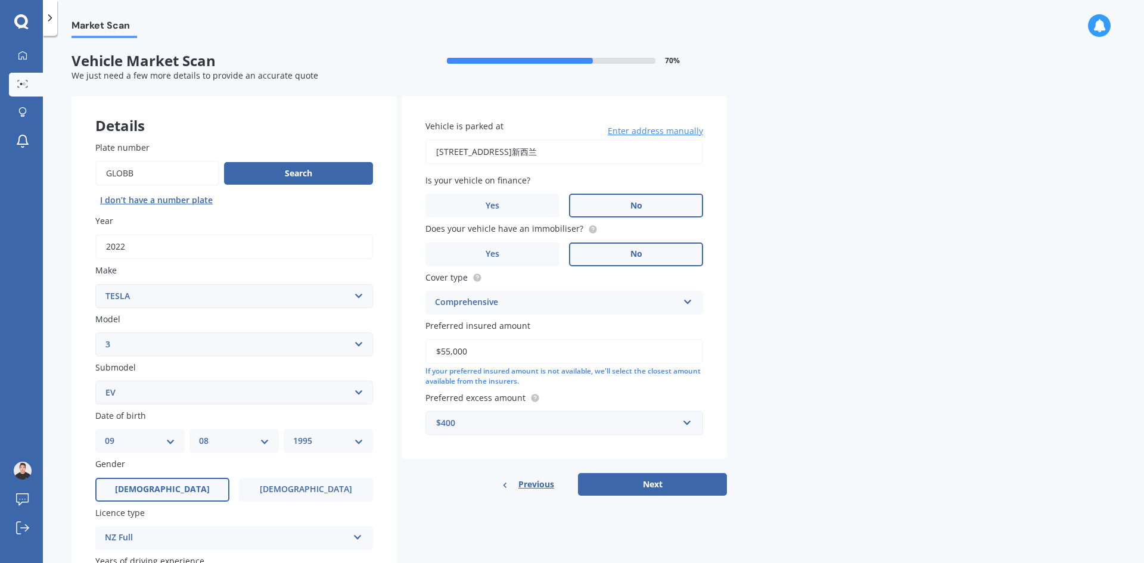
select select "09"
select select "08"
select select "1995"
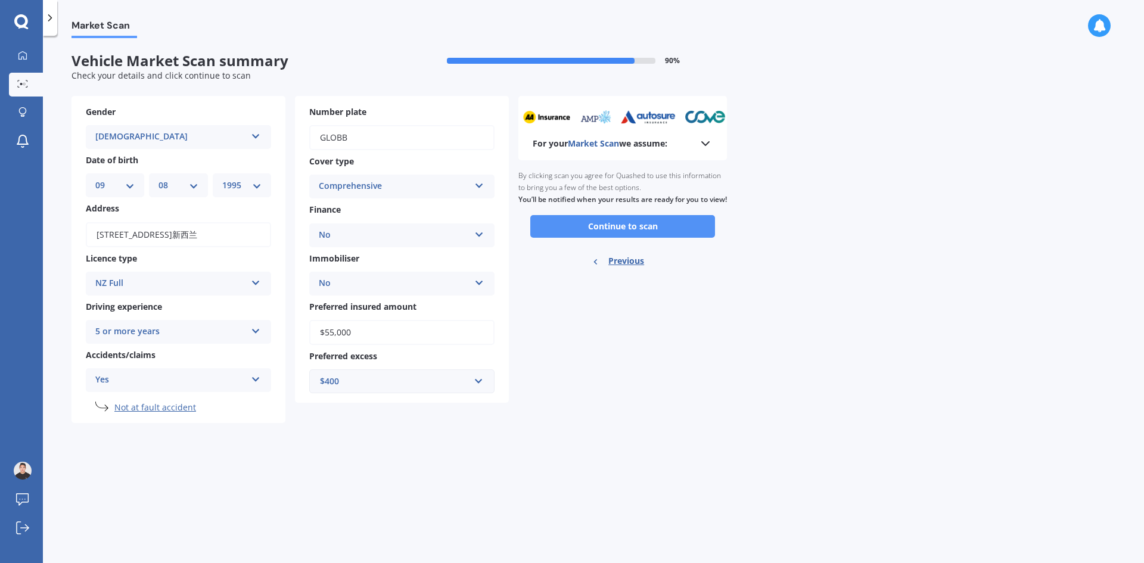
click at [660, 236] on button "Continue to scan" at bounding box center [622, 226] width 185 height 23
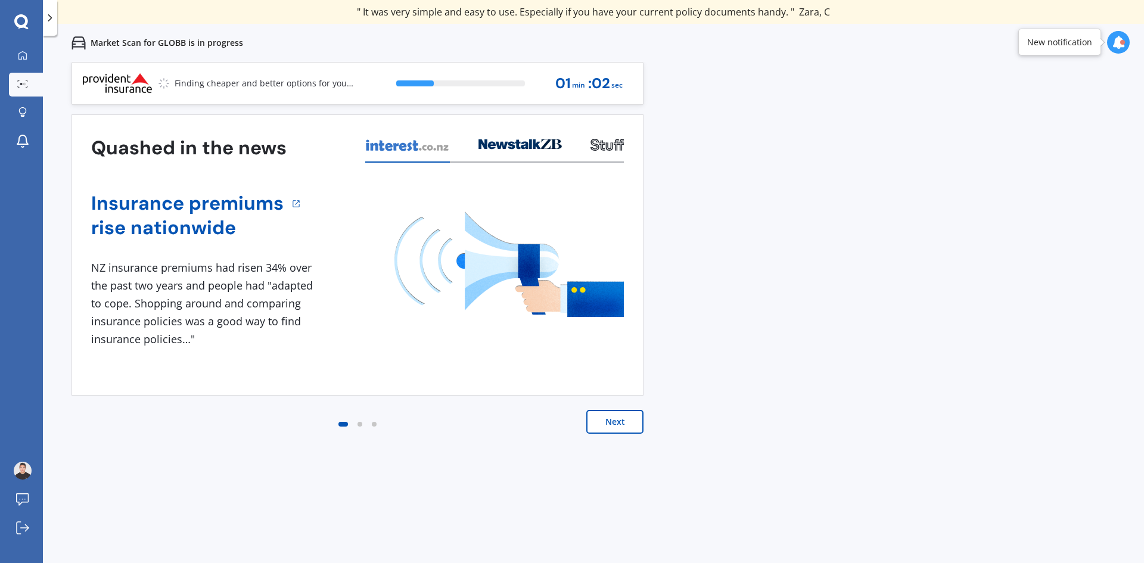
click at [360, 424] on div at bounding box center [359, 424] width 5 height 5
click at [624, 419] on button "Next" at bounding box center [614, 422] width 57 height 24
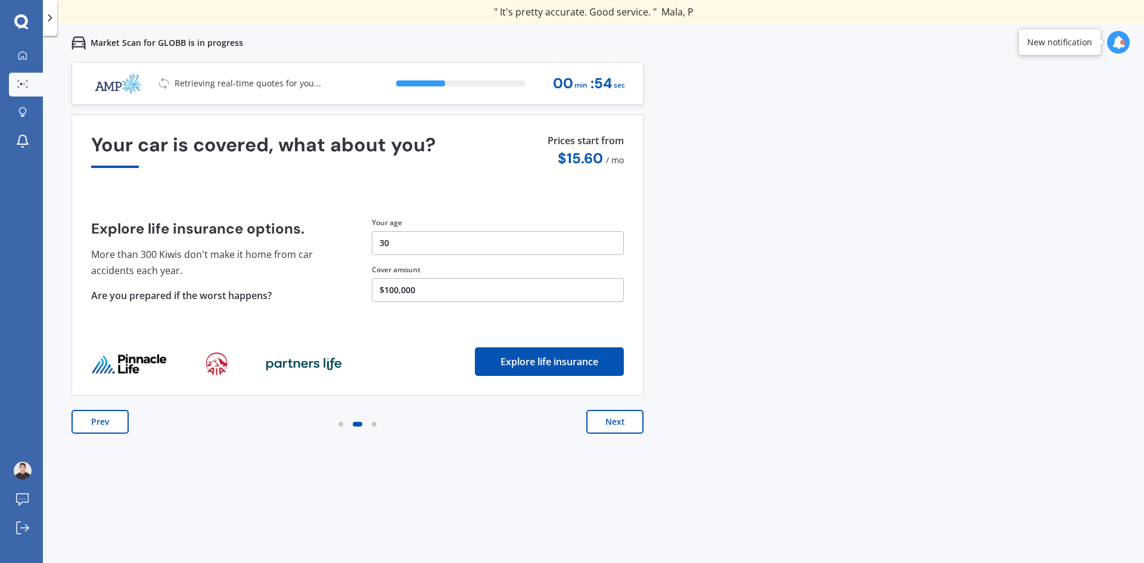
click at [623, 422] on button "Next" at bounding box center [614, 422] width 57 height 24
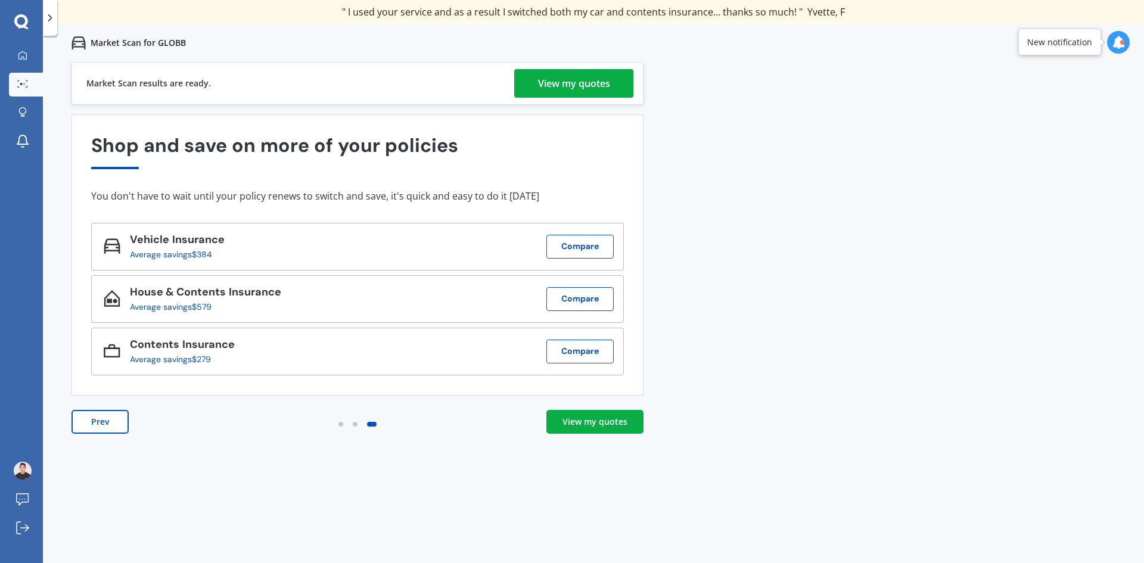
click at [603, 83] on div "View my quotes" at bounding box center [574, 83] width 72 height 29
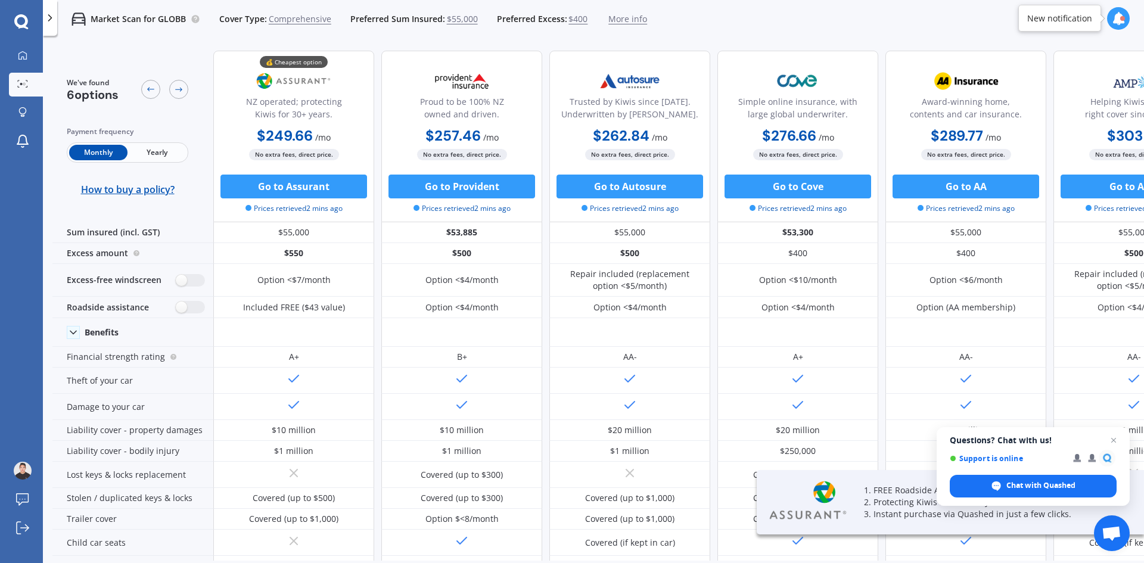
click at [159, 147] on span "Yearly" at bounding box center [156, 152] width 58 height 15
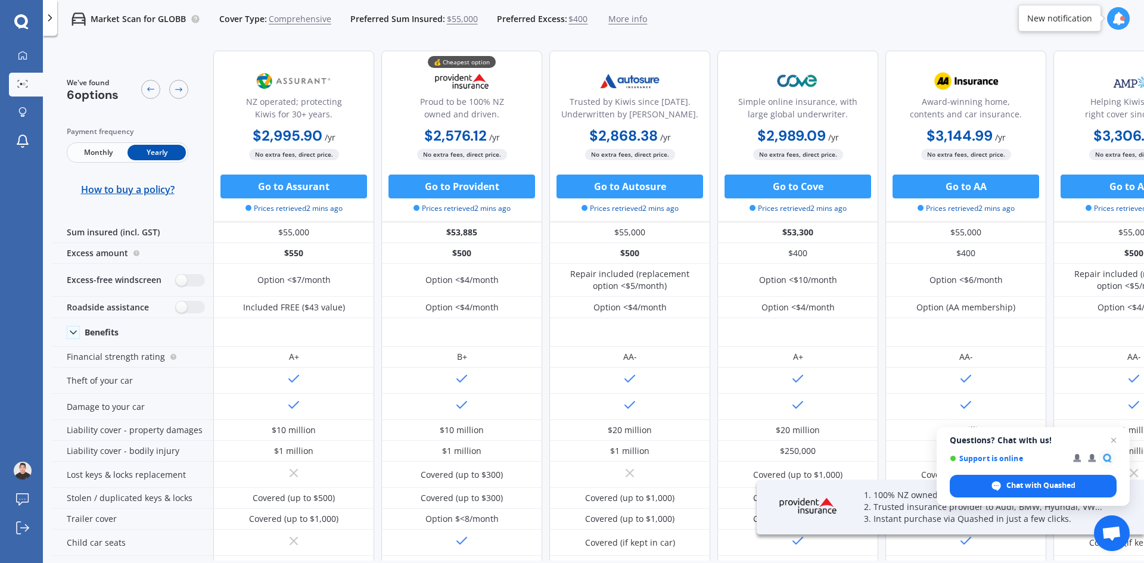
click at [367, 26] on div "Market Scan for GLOBB Cover Type: Comprehensive Preferred Sum Insured: $55,000 …" at bounding box center [352, 19] width 590 height 38
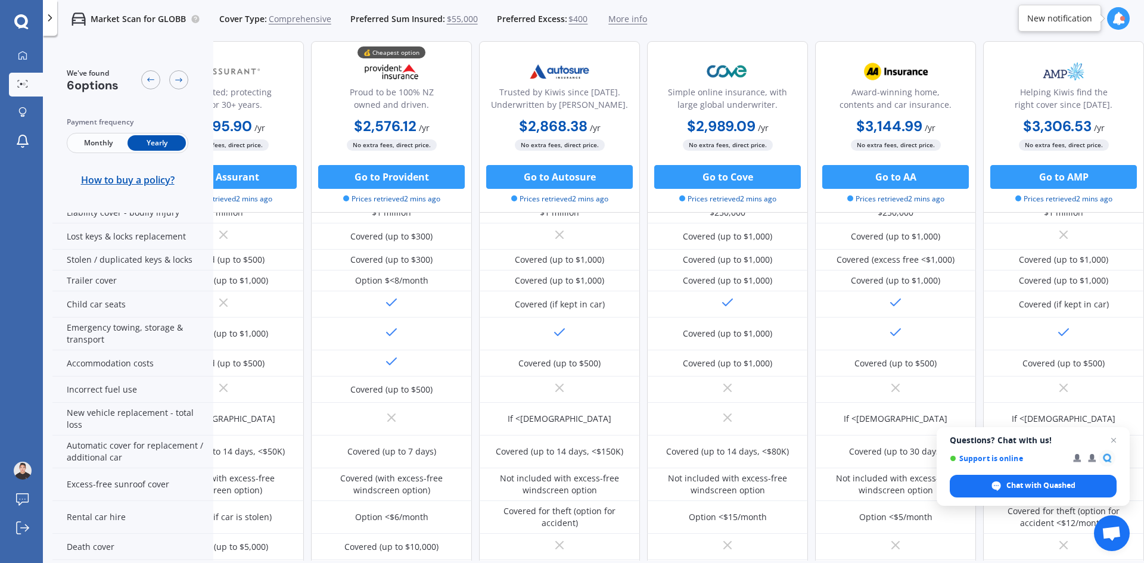
scroll to position [238, 0]
